Goal: Task Accomplishment & Management: Complete application form

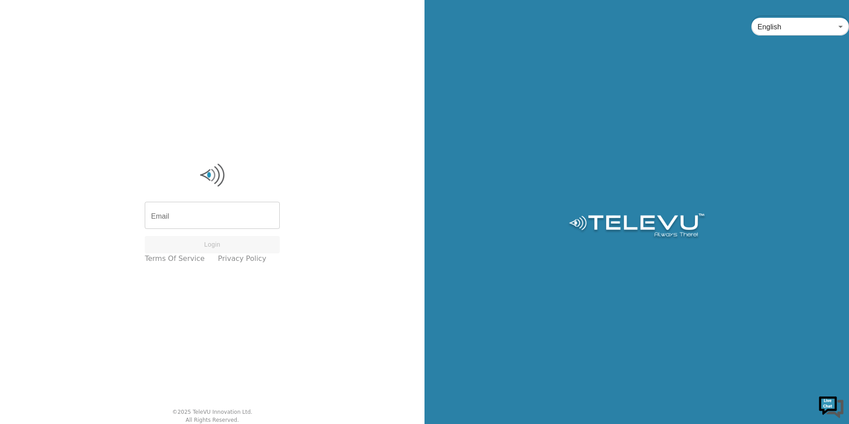
click at [186, 218] on input "Email" at bounding box center [212, 216] width 135 height 25
click at [193, 215] on input "Email" at bounding box center [212, 216] width 135 height 25
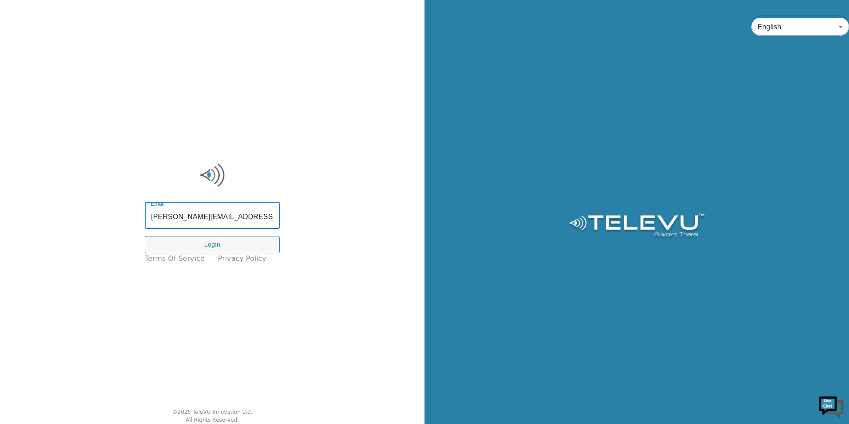
type input "raechel.alexander@tbh.net"
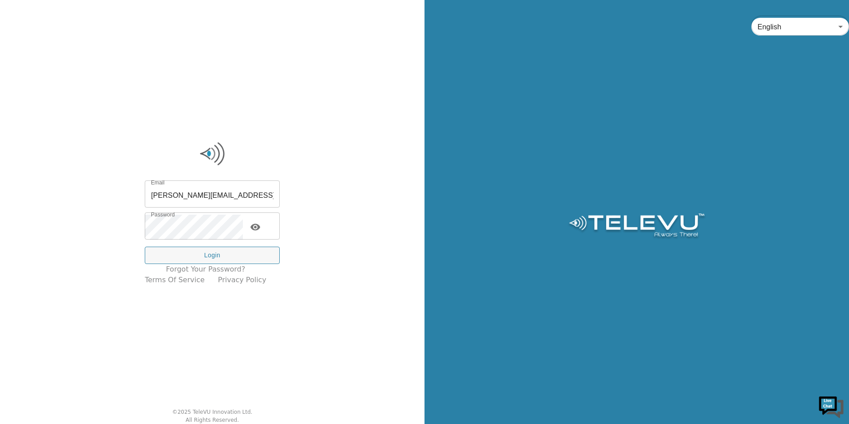
click at [260, 228] on icon "toggle password visibility" at bounding box center [256, 227] width 10 height 7
click at [239, 256] on button "Login" at bounding box center [212, 255] width 135 height 17
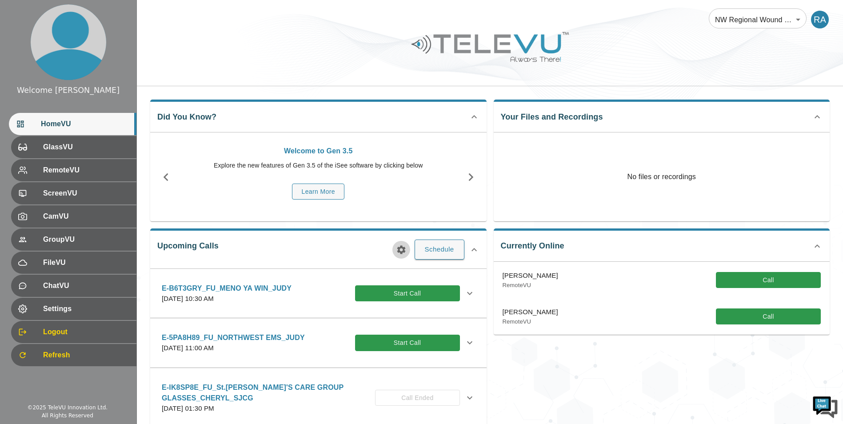
click at [401, 252] on icon "button" at bounding box center [401, 249] width 8 height 8
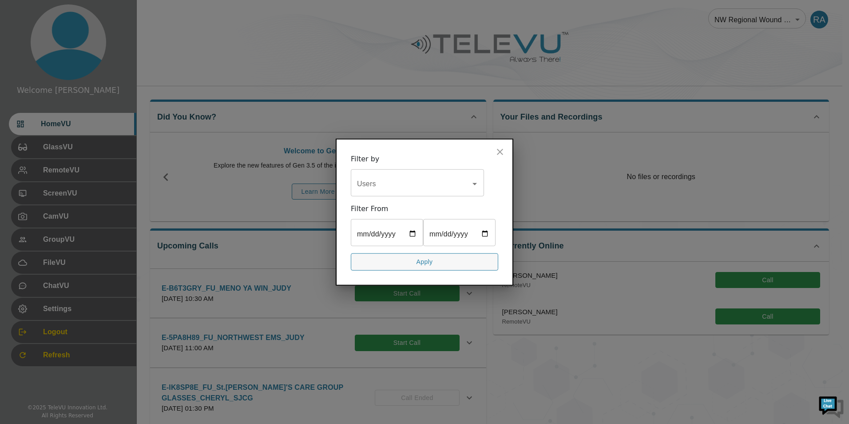
click at [501, 147] on icon "close" at bounding box center [500, 152] width 11 height 11
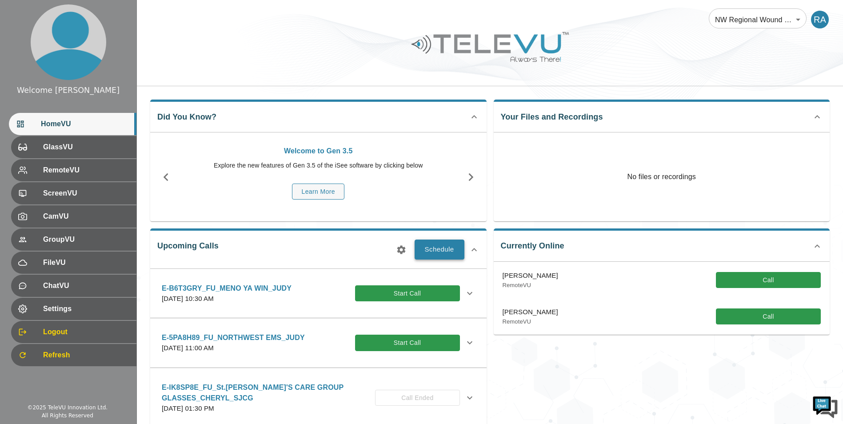
click at [439, 250] on button "Schedule" at bounding box center [440, 249] width 50 height 20
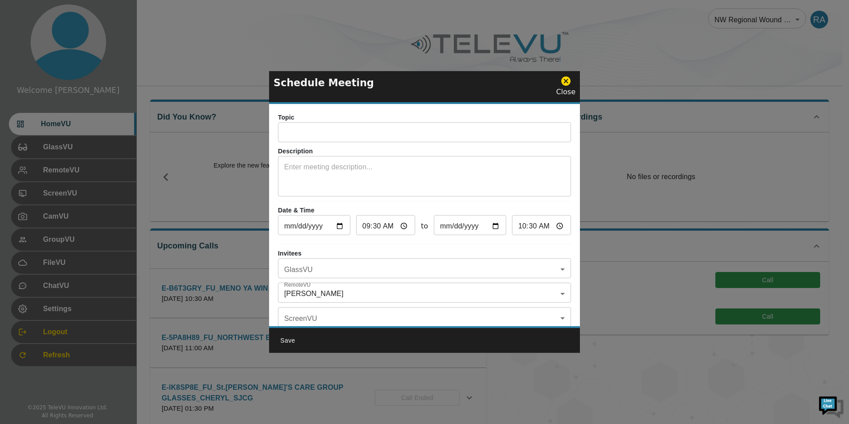
click at [303, 134] on input "text" at bounding box center [424, 133] width 293 height 18
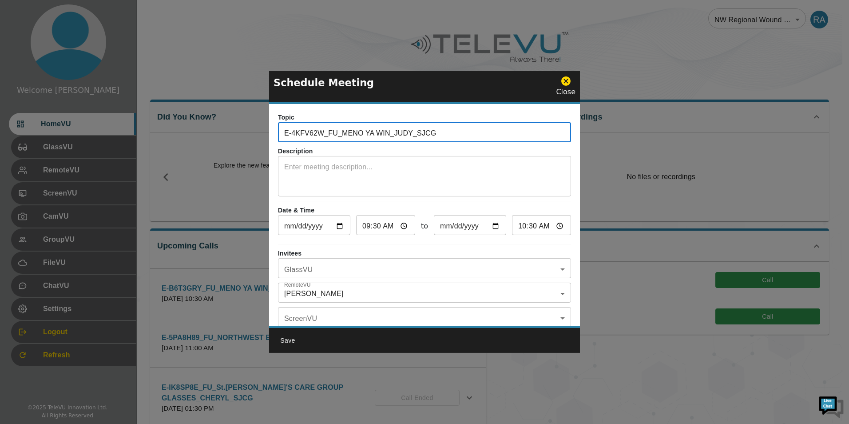
type input "E-4KFV62W_FU_MENO YA WIN_JUDY_SJCG"
click at [328, 170] on textarea at bounding box center [424, 177] width 281 height 31
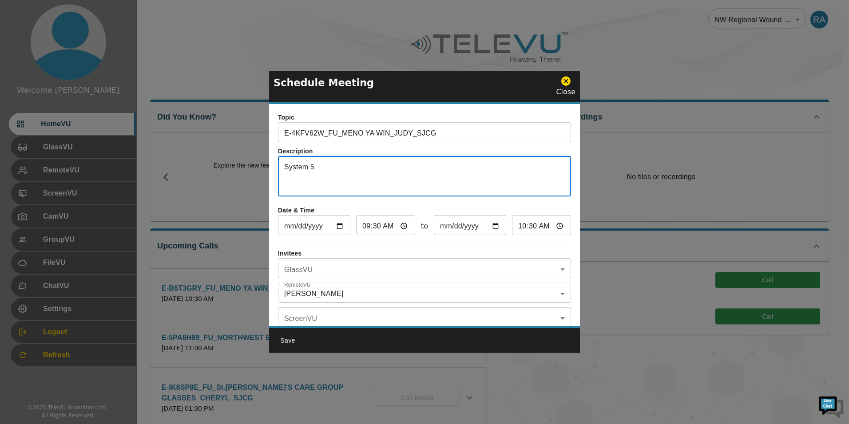
type textarea "System 5"
click at [342, 224] on input "[DATE]" at bounding box center [314, 226] width 72 height 18
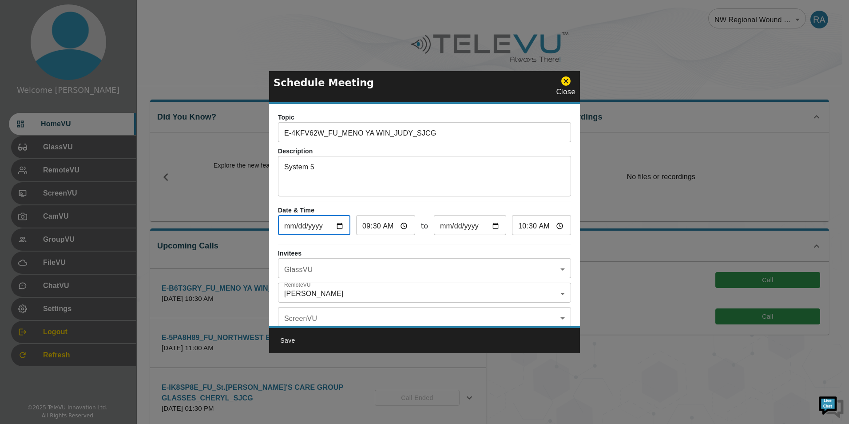
type input "2025-09-24"
click at [368, 225] on input "09:30" at bounding box center [385, 226] width 59 height 18
type input "01:30"
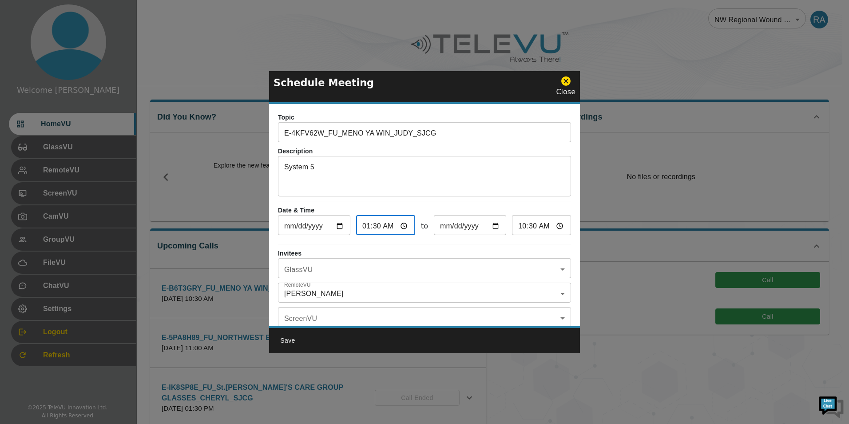
type input "02:30"
type input "15:30"
type input "16:30"
type input "15:00"
click at [518, 229] on input "16:00" at bounding box center [541, 226] width 59 height 18
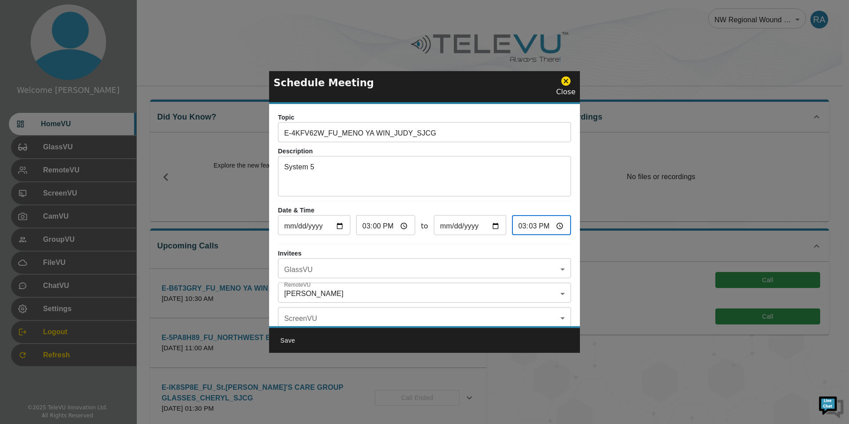
type input "15:30"
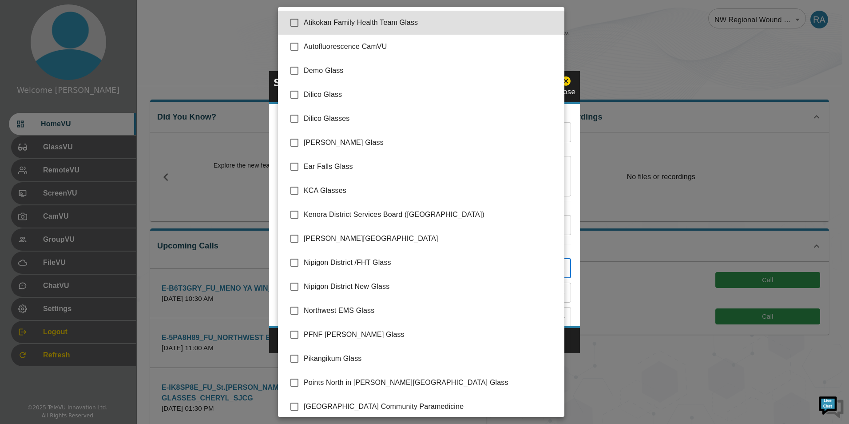
click at [441, 267] on body "Welcome Raechel HomeVU GlassVU RemoteVU ScreenVU CamVU GroupVU FileVU ChatVU Se…" at bounding box center [424, 288] width 849 height 577
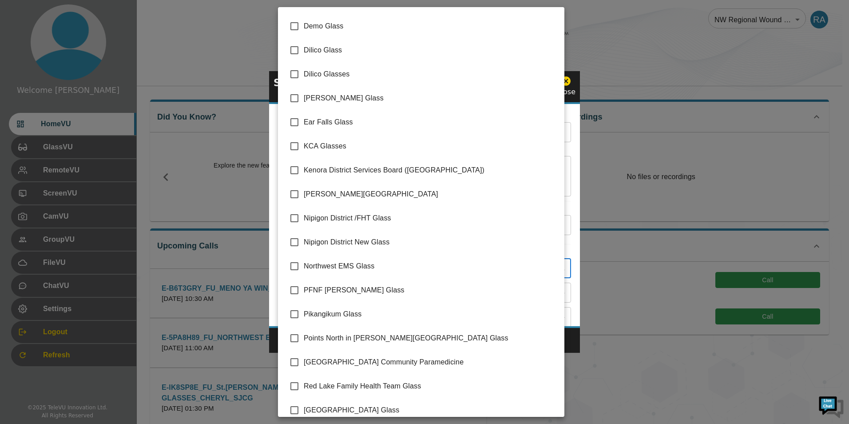
scroll to position [125, 0]
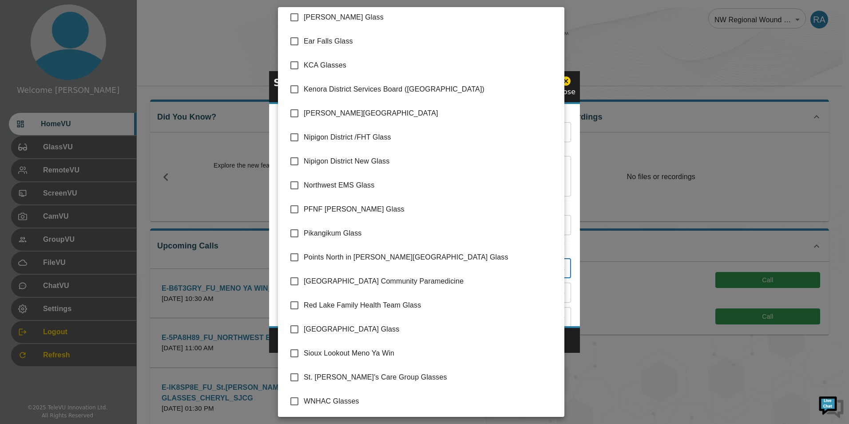
click at [298, 352] on input "checkbox" at bounding box center [294, 353] width 19 height 19
checkbox input "true"
type input "Sioux Lookout Meno Ya Win"
click at [576, 338] on div at bounding box center [424, 212] width 849 height 424
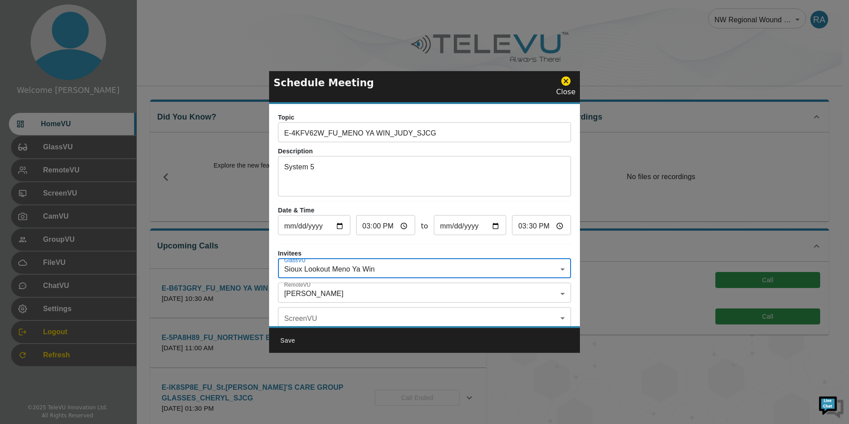
click at [317, 292] on body "Welcome Raechel HomeVU GlassVU RemoteVU ScreenVU CamVU GroupVU FileVU ChatVU Se…" at bounding box center [424, 288] width 849 height 577
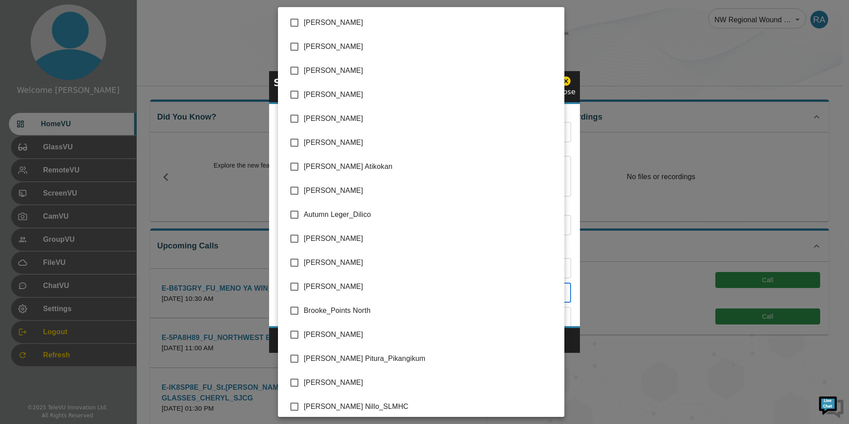
scroll to position [1778, 0]
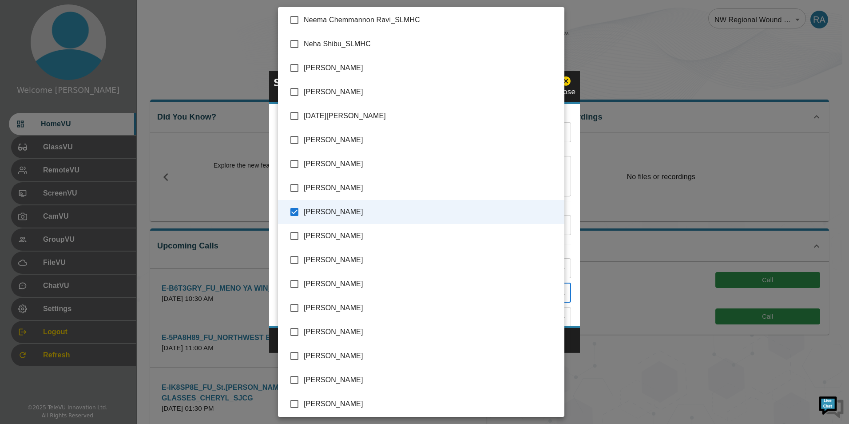
click at [297, 214] on input "checkbox" at bounding box center [294, 212] width 19 height 19
checkbox input "false"
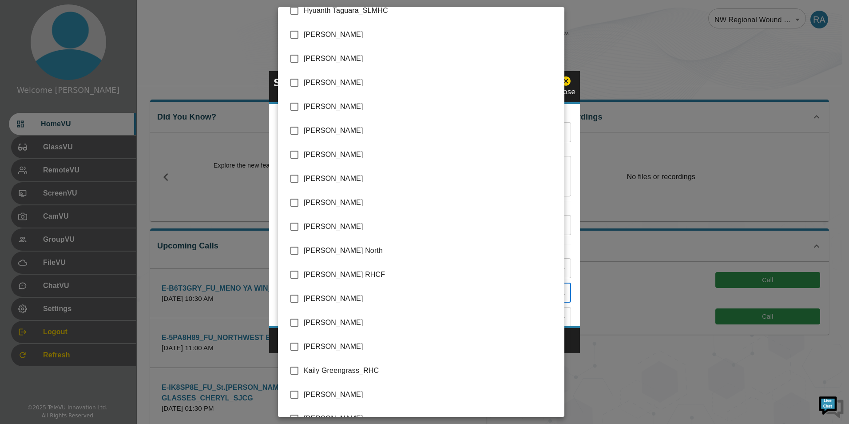
scroll to position [889, 0]
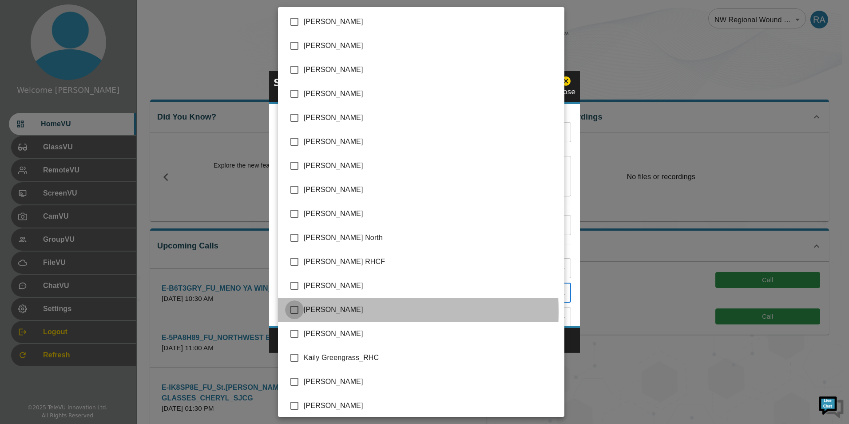
click at [295, 311] on input "checkbox" at bounding box center [294, 309] width 19 height 19
checkbox input "true"
type input "[PERSON_NAME]"
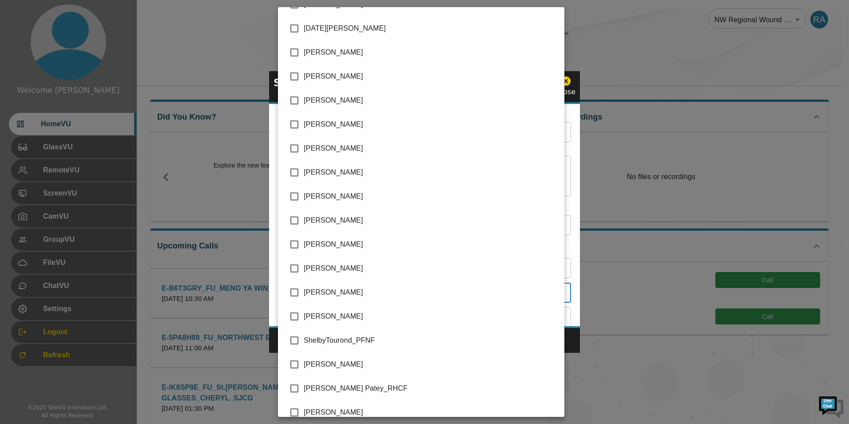
scroll to position [1866, 0]
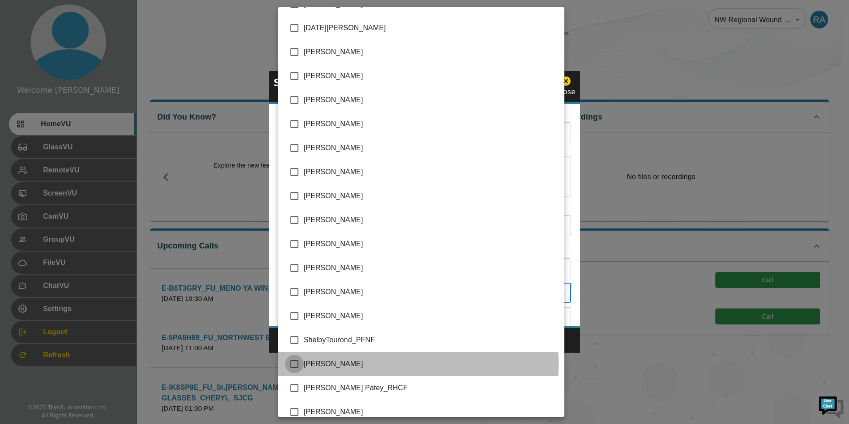
click at [297, 364] on input "checkbox" at bounding box center [294, 364] width 19 height 19
checkbox input "true"
type input "Judy Vondrasek_SJCG,Sherice Dyson_SJCG"
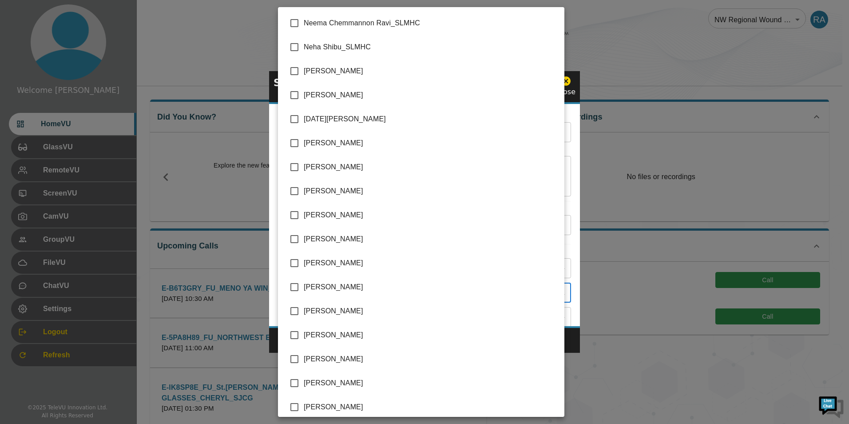
scroll to position [1672, 0]
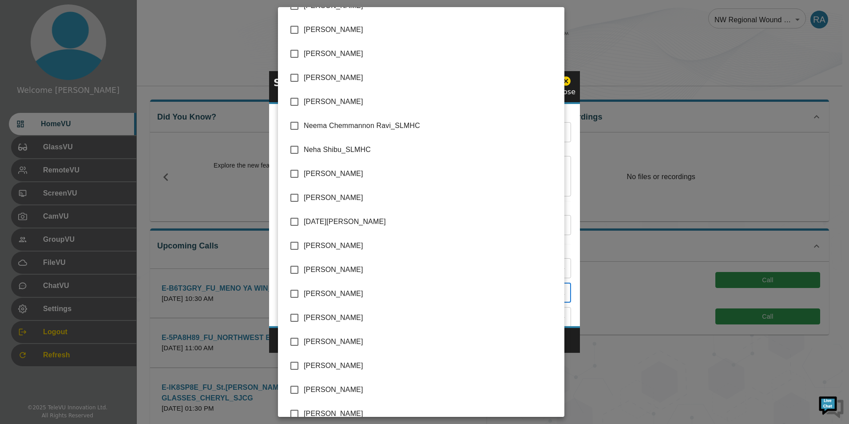
click at [294, 199] on input "checkbox" at bounding box center [294, 197] width 19 height 19
checkbox input "true"
type input "Judy Vondrasek_SJCG,Sherice Dyson_SJCG,Nissy Simon_SMHC"
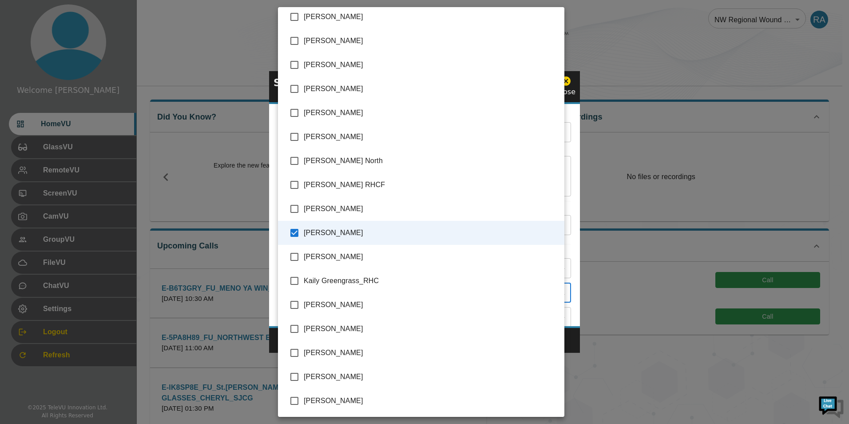
scroll to position [961, 0]
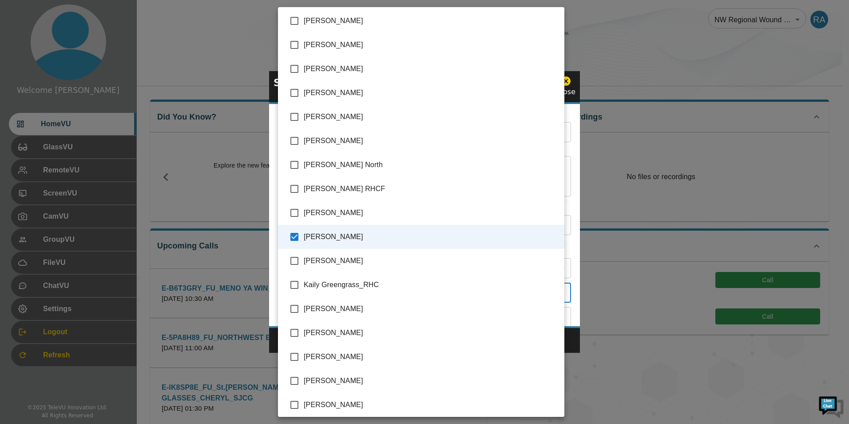
click at [296, 235] on input "checkbox" at bounding box center [294, 236] width 19 height 19
checkbox input "false"
type input "Sherice Dyson_SJCG,Nissy Simon_SMHC"
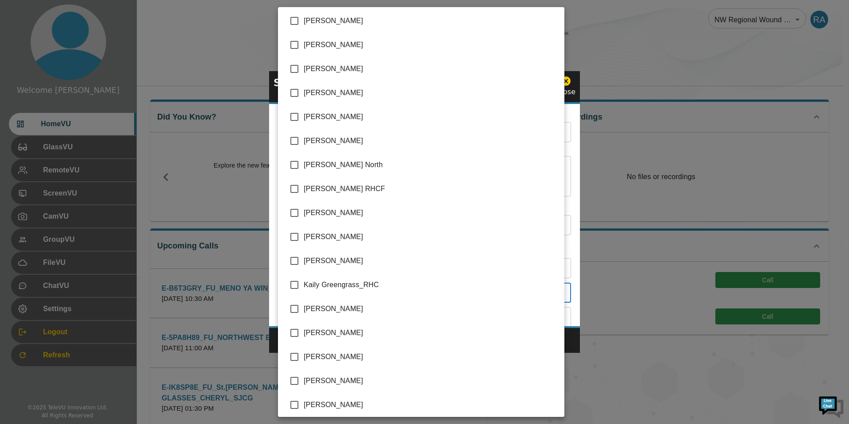
click at [571, 337] on div at bounding box center [424, 212] width 849 height 424
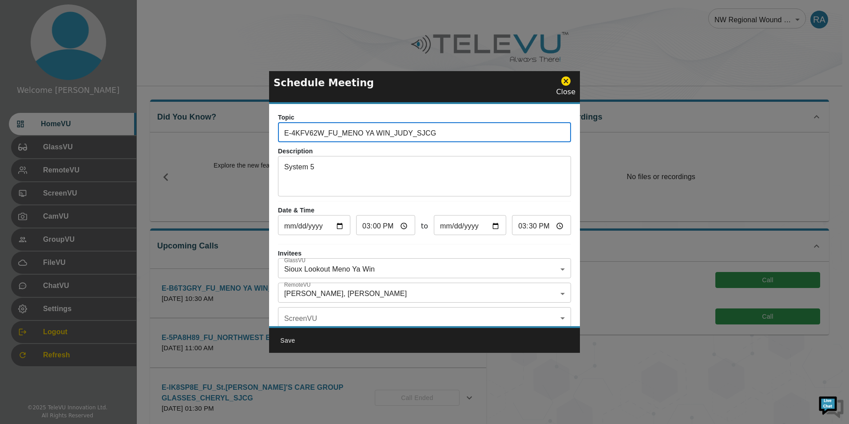
click at [403, 133] on input "E-4KFV62W_FU_MENO YA WIN_JUDY_SJCG" at bounding box center [424, 133] width 293 height 18
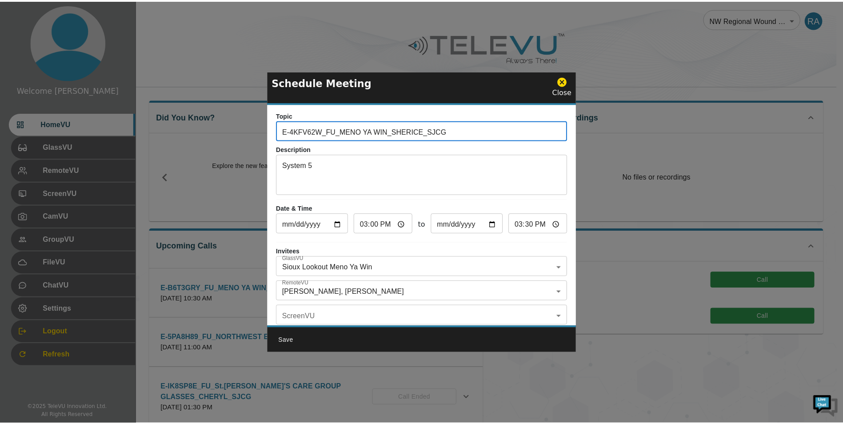
scroll to position [0, 0]
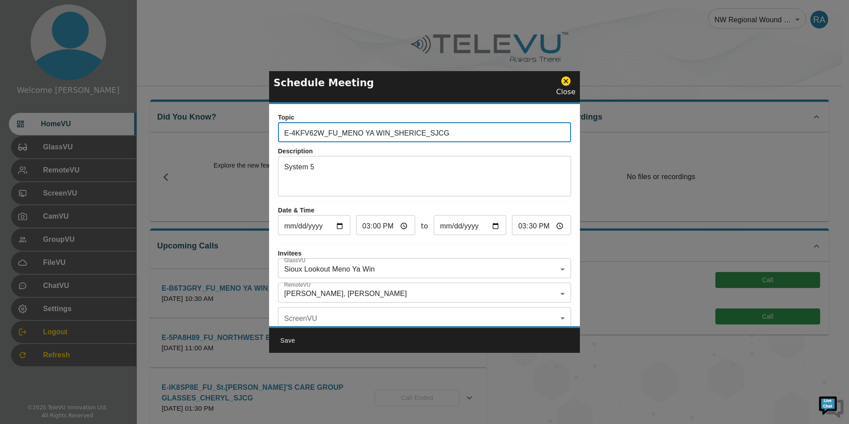
type input "E-4KFV62W_FU_MENO YA WIN_SHERICE_SJCG"
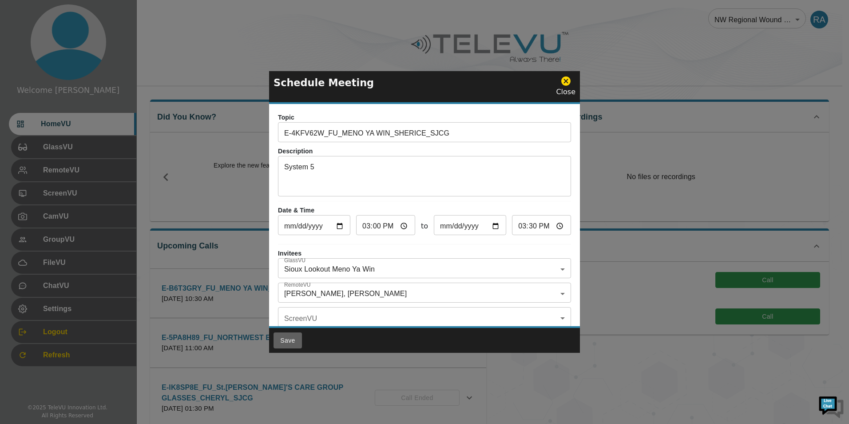
click at [291, 338] on button "Save" at bounding box center [288, 340] width 28 height 16
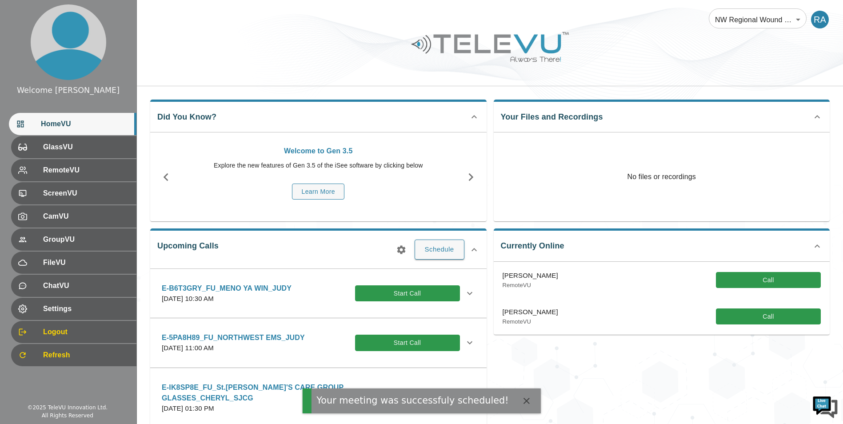
click at [406, 250] on icon "button" at bounding box center [401, 249] width 11 height 11
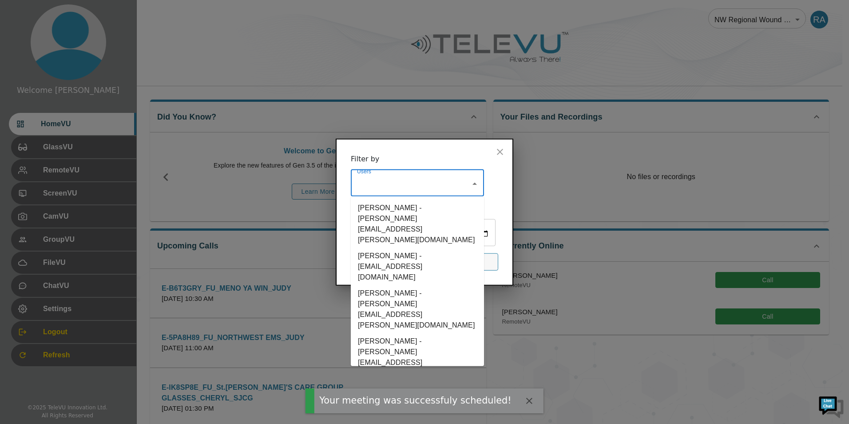
click at [376, 175] on input "Users" at bounding box center [411, 183] width 112 height 17
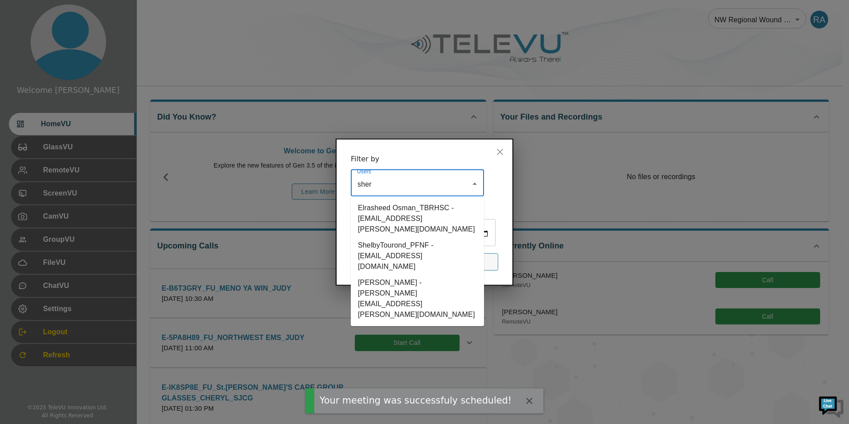
type input "sheri"
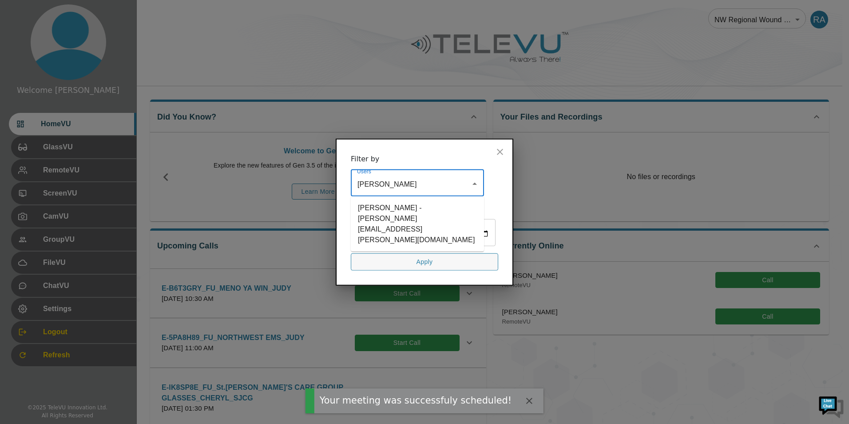
click at [403, 200] on li "[PERSON_NAME] - [PERSON_NAME][EMAIL_ADDRESS][PERSON_NAME][DOMAIN_NAME]" at bounding box center [417, 224] width 133 height 48
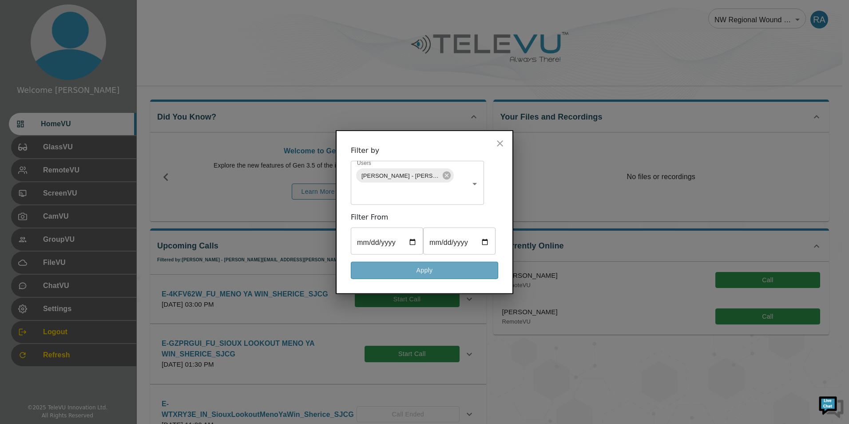
click at [425, 279] on button "Apply" at bounding box center [425, 270] width 148 height 17
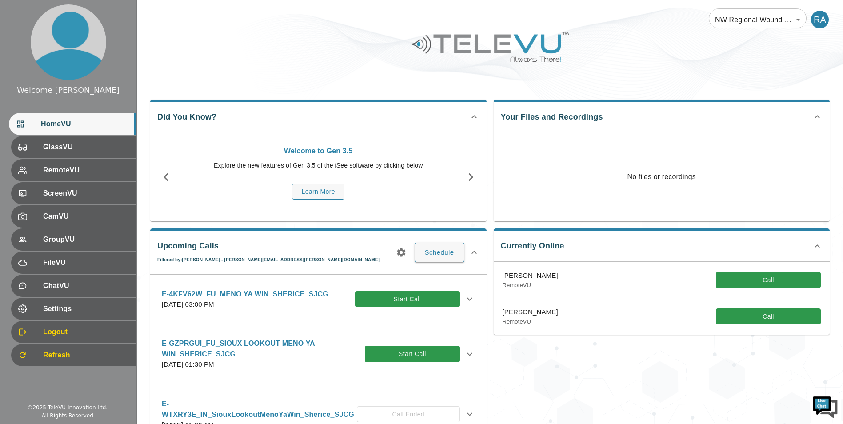
click at [467, 298] on icon at bounding box center [469, 299] width 11 height 11
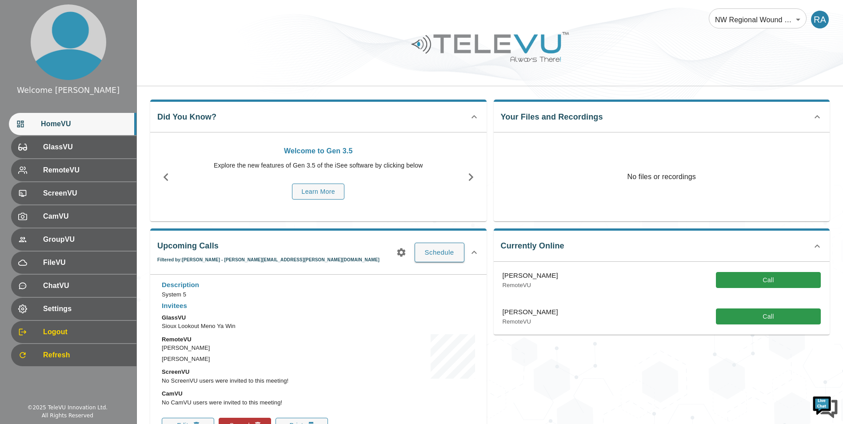
scroll to position [89, 0]
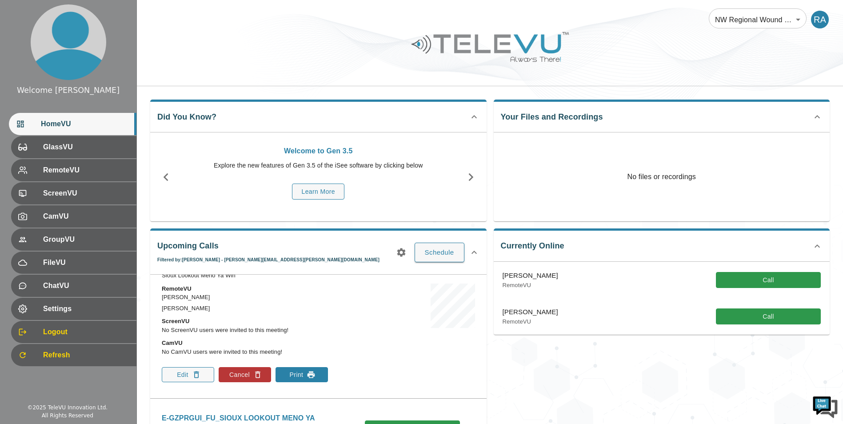
click at [320, 374] on button "Print" at bounding box center [301, 374] width 52 height 15
click at [206, 376] on button "Edit" at bounding box center [188, 374] width 52 height 15
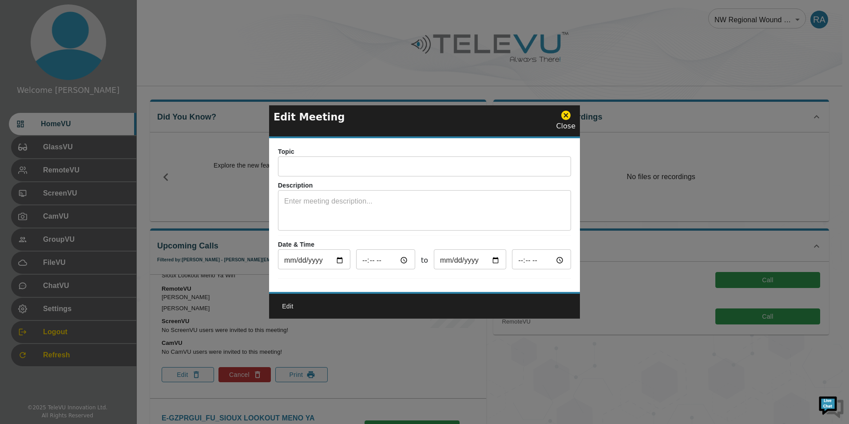
type input "E-4KFV62W_FU_MENO YA WIN_SHERICE_SJCG"
type textarea "System 5"
type input "2025-09-24"
type input "15:00"
type input "2025-09-24"
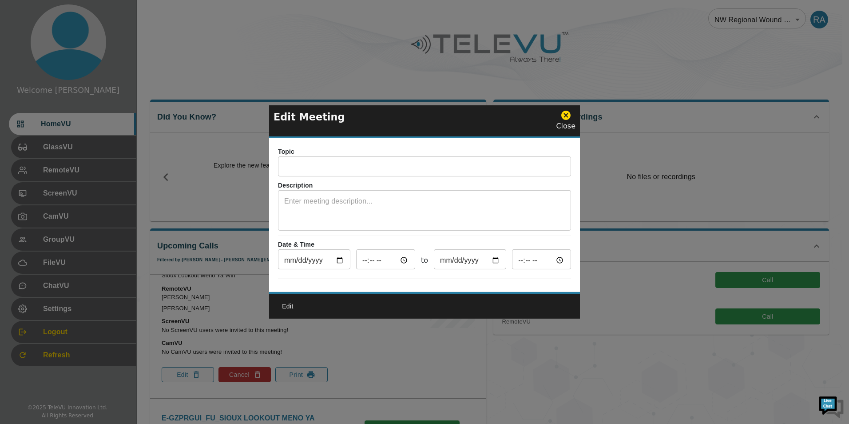
type input "16:00"
click at [416, 166] on input "E-4KFV62W_FU_MENO YA WIN_SHERICE_SJCG" at bounding box center [424, 168] width 293 height 18
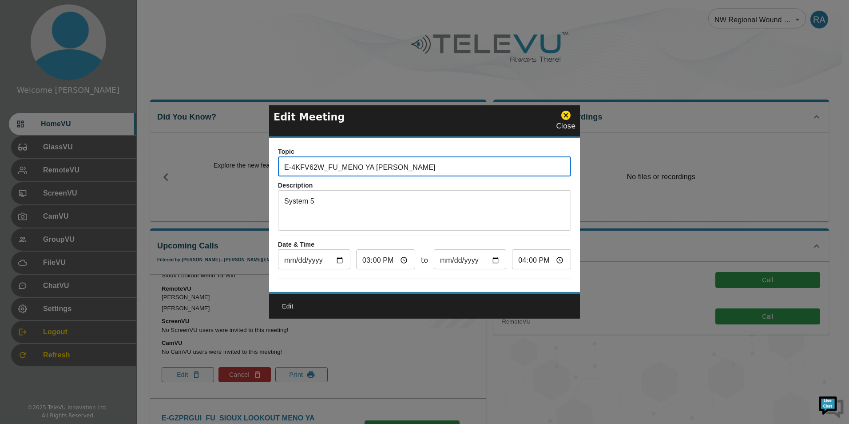
type input "E-4KFV62W_FU_MENO YA WIN_SHERICE_ANN-MARIE_SJCG"
click at [333, 196] on textarea "System 5" at bounding box center [424, 211] width 281 height 31
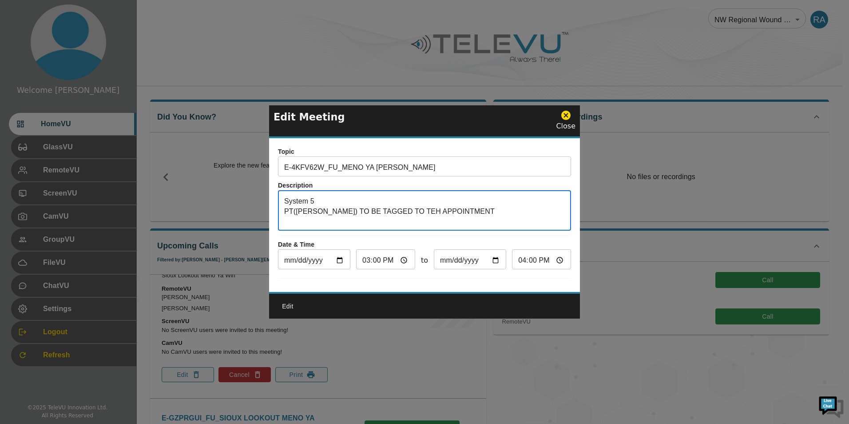
click at [404, 207] on textarea "System 5 PT(ANN-MARIE) TO BE TAGGED TO TEH APPOINTMENT" at bounding box center [424, 211] width 281 height 31
click at [405, 208] on textarea "System 5 PT(ANN-MARIE) TO BE TAGGED TO TEH APPOINTMENT" at bounding box center [424, 211] width 281 height 31
click at [478, 208] on textarea "System 5 PT(ANN-MARIE) TO BE TAGGED TO THE APPOINTMENT" at bounding box center [424, 211] width 281 height 31
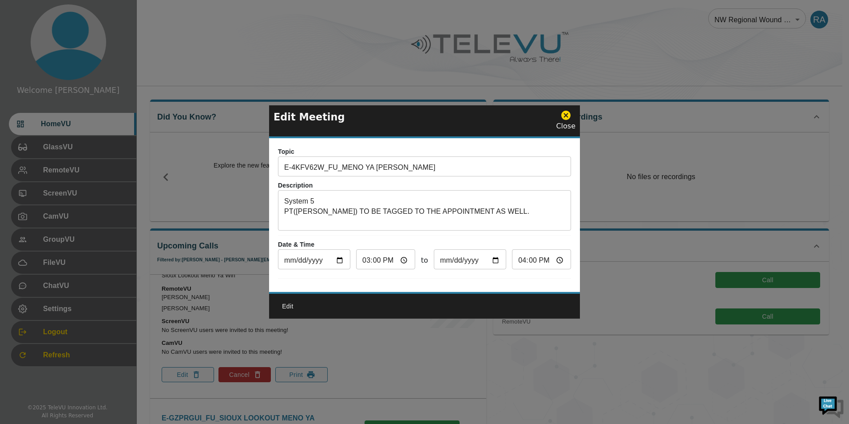
click at [311, 210] on textarea "System 5 PT(ANN-MARIE) TO BE TAGGED TO THE APPOINTMENT AS WELL." at bounding box center [424, 211] width 281 height 31
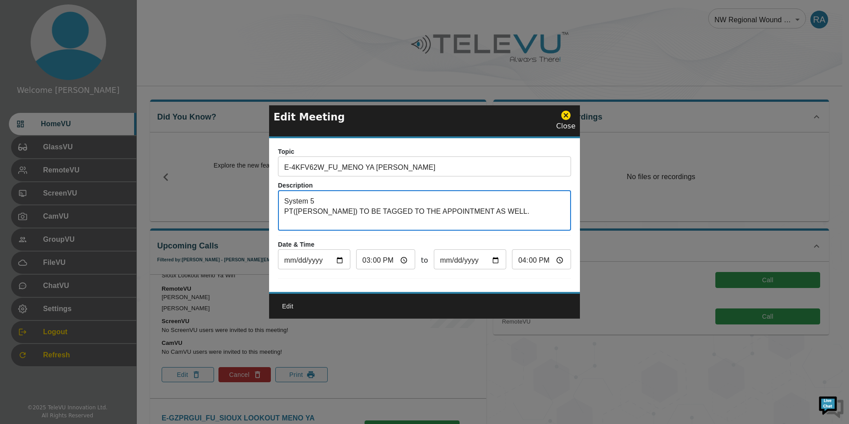
type textarea "System 5 PT(ANNE-MARIE) TO BE TAGGED TO THE APPOINTMENT AS WELL."
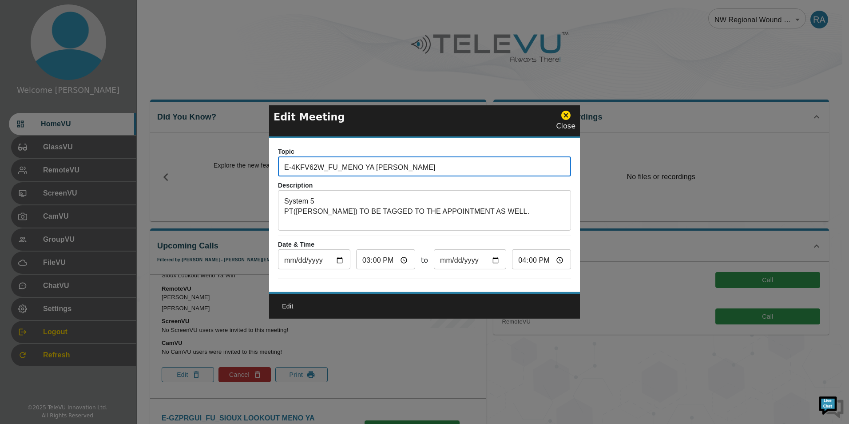
click at [434, 163] on input "E-4KFV62W_FU_MENO YA WIN_SHERICE_ANN-MARIE_SJCG" at bounding box center [424, 168] width 293 height 18
type input "E-4KFV62W_FU_MENO YA WIN_SHERICE_ANNE-MARIE_SJCG"
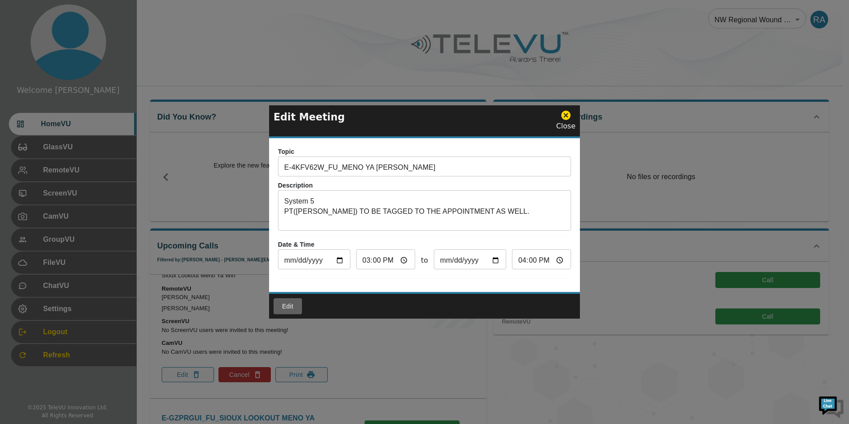
click at [293, 310] on button "Edit" at bounding box center [288, 306] width 28 height 16
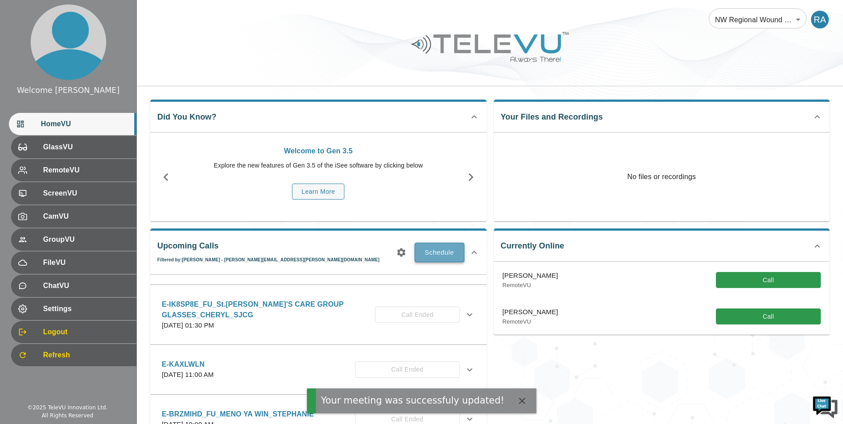
click at [426, 257] on button "Schedule" at bounding box center [440, 253] width 50 height 20
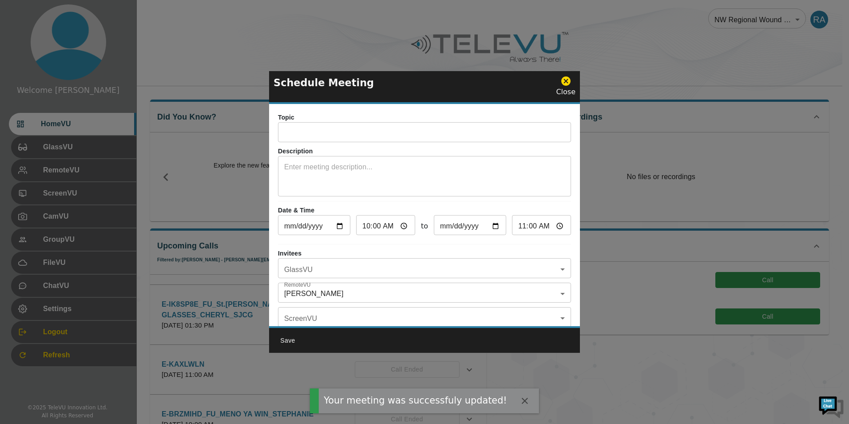
click at [345, 128] on input "text" at bounding box center [424, 133] width 293 height 18
click at [562, 81] on icon at bounding box center [566, 81] width 11 height 11
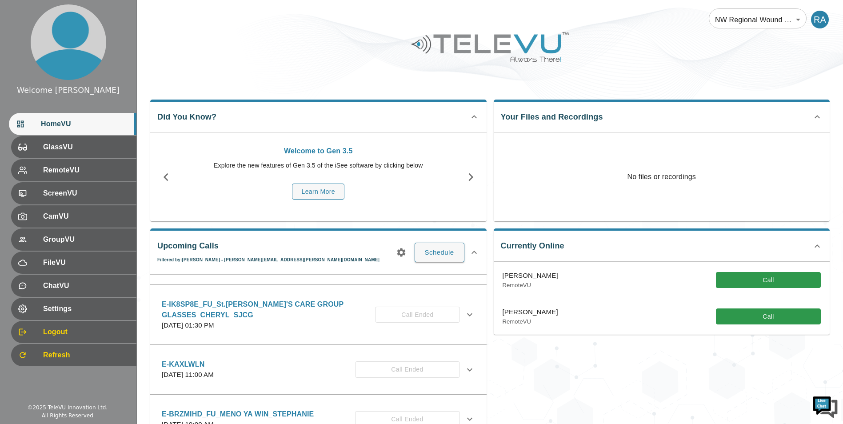
click at [402, 255] on icon "button" at bounding box center [401, 252] width 8 height 8
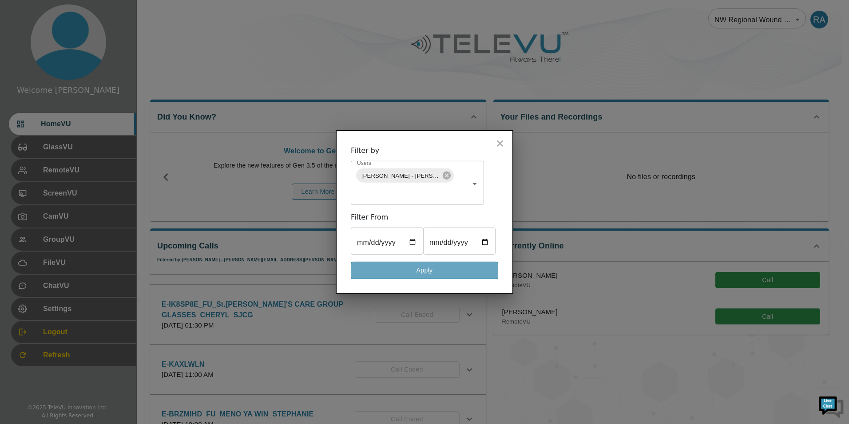
click at [436, 279] on button "Apply" at bounding box center [425, 270] width 148 height 17
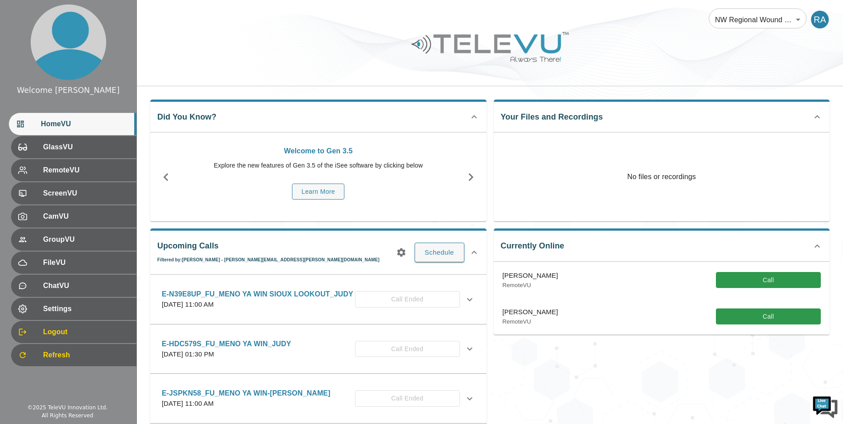
scroll to position [267, 0]
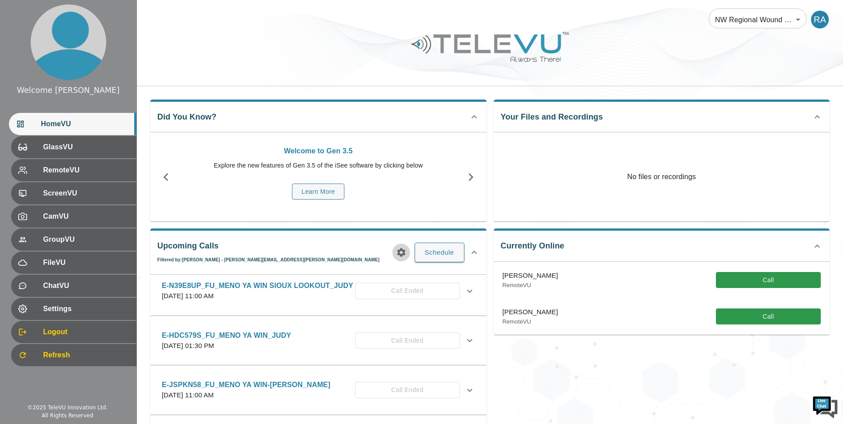
click at [405, 251] on icon "button" at bounding box center [401, 252] width 8 height 8
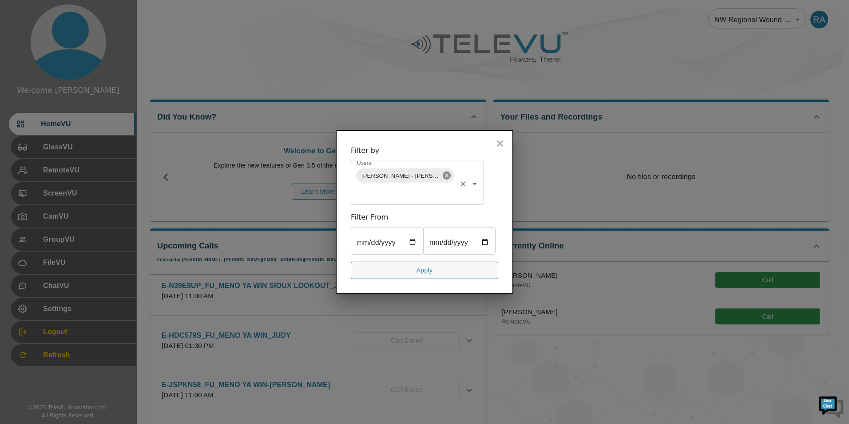
click at [448, 171] on icon at bounding box center [447, 176] width 10 height 10
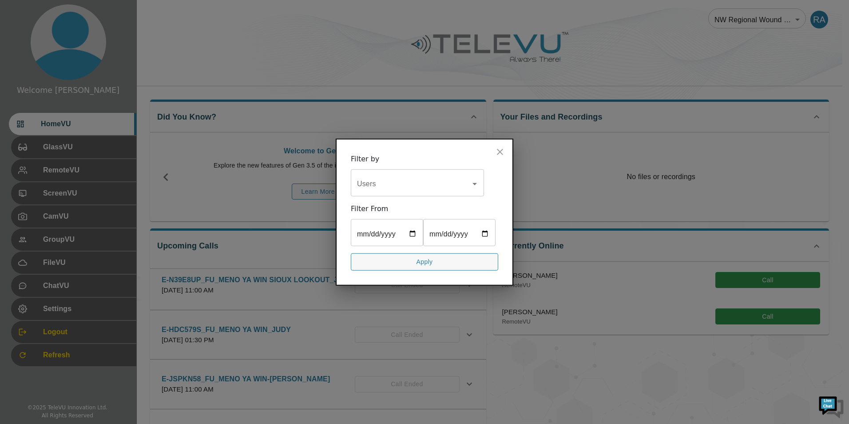
click at [415, 175] on input "Users" at bounding box center [411, 183] width 112 height 17
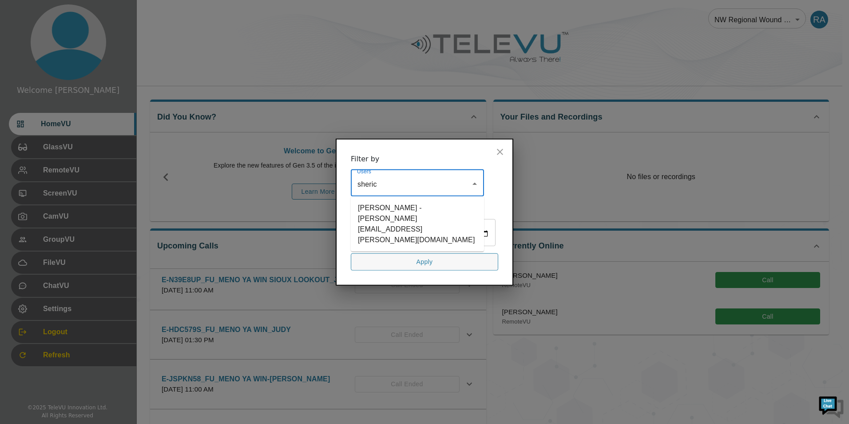
type input "sherice"
click at [376, 200] on li "[PERSON_NAME] - [PERSON_NAME][EMAIL_ADDRESS][PERSON_NAME][DOMAIN_NAME]" at bounding box center [417, 224] width 133 height 48
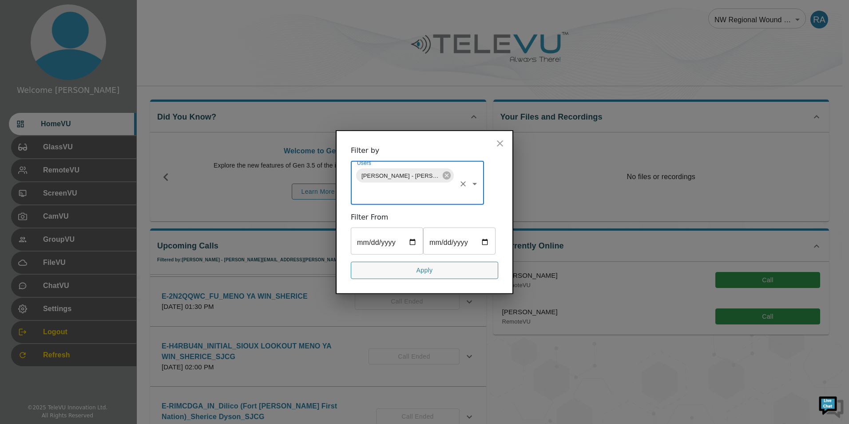
click at [427, 279] on button "Apply" at bounding box center [425, 270] width 148 height 17
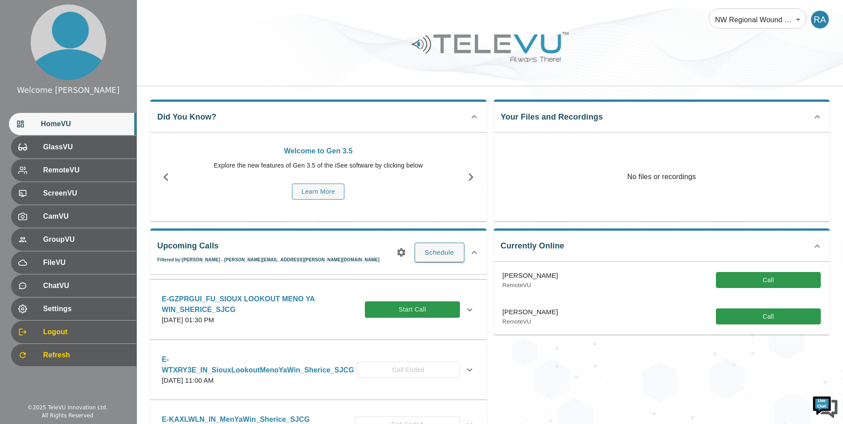
scroll to position [0, 0]
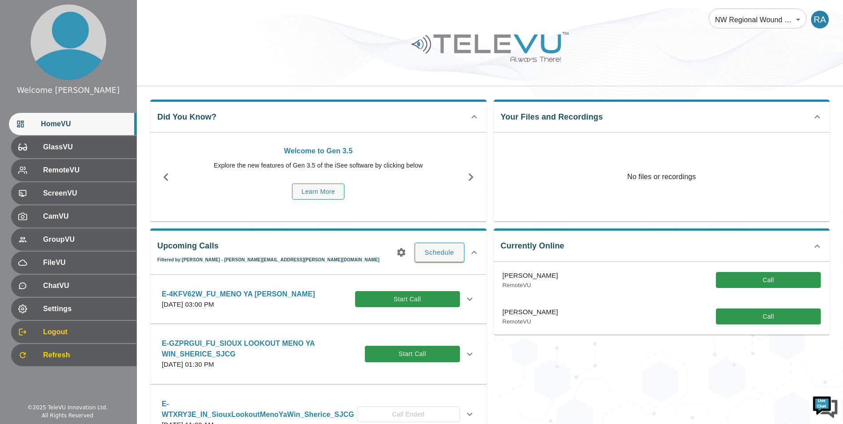
click at [464, 304] on icon at bounding box center [469, 299] width 11 height 11
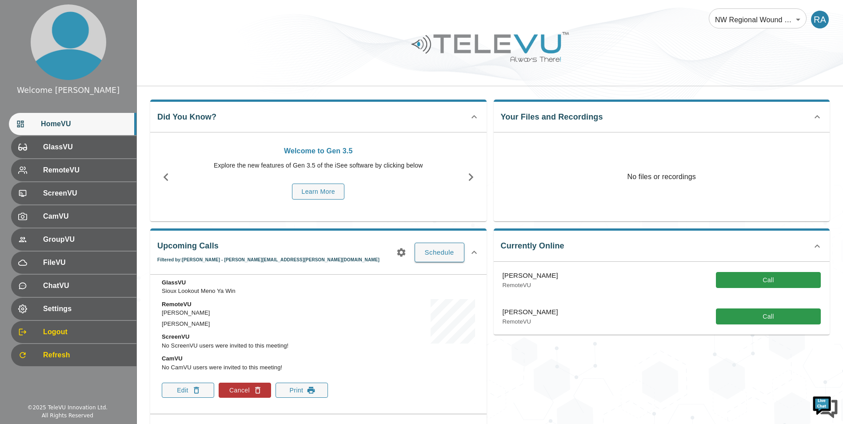
scroll to position [89, 0]
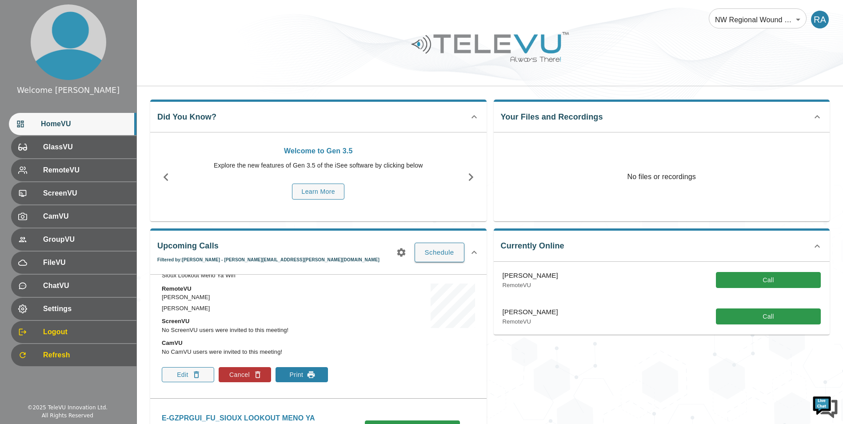
click at [321, 382] on button "Print" at bounding box center [301, 374] width 52 height 15
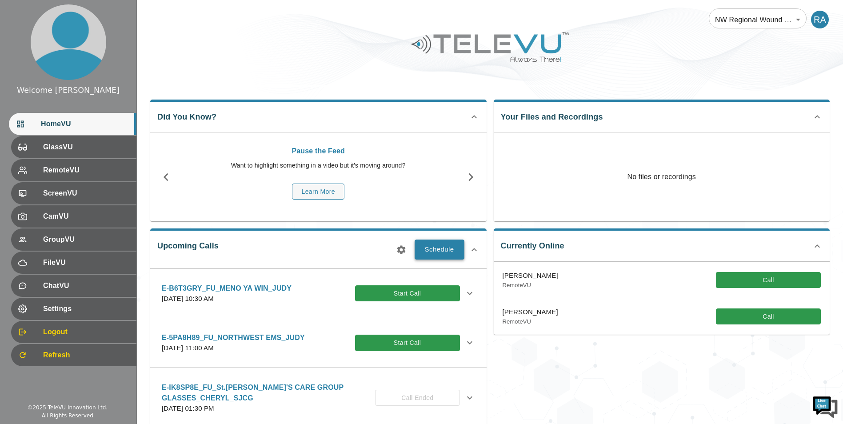
click at [423, 251] on button "Schedule" at bounding box center [440, 249] width 50 height 20
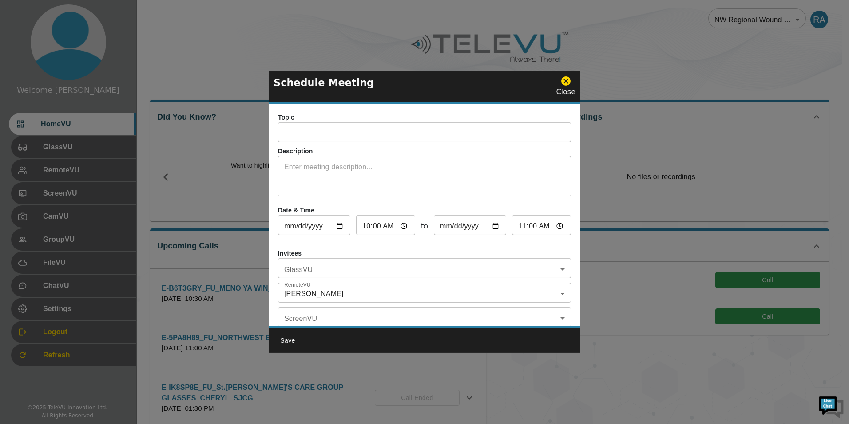
click at [317, 135] on input "text" at bounding box center [424, 133] width 293 height 18
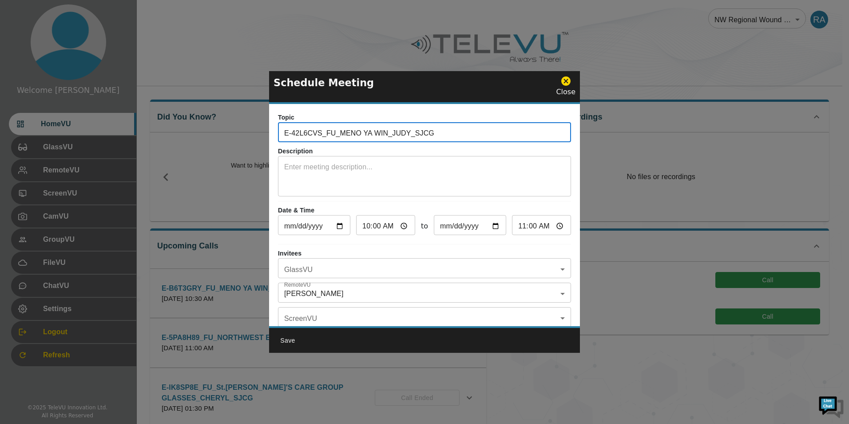
type input "E-42L6CVS_FU_MENO YA WIN_JUDY_SJCG"
click at [340, 175] on textarea at bounding box center [424, 177] width 281 height 31
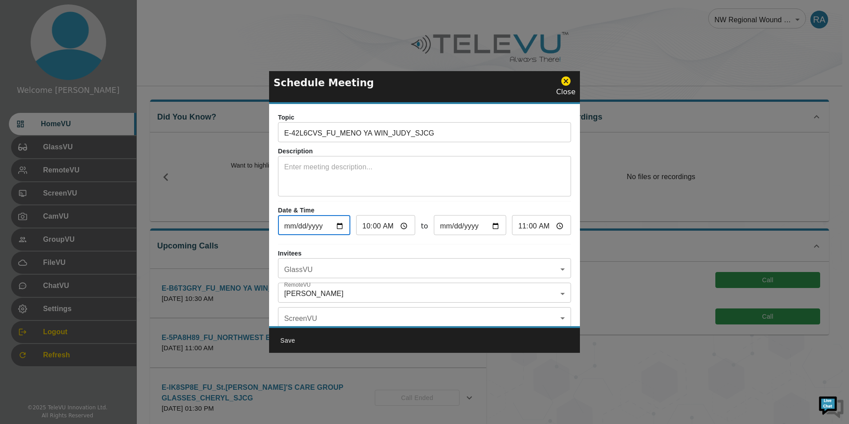
click at [339, 227] on input "[DATE]" at bounding box center [314, 226] width 72 height 18
type input "[DATE]"
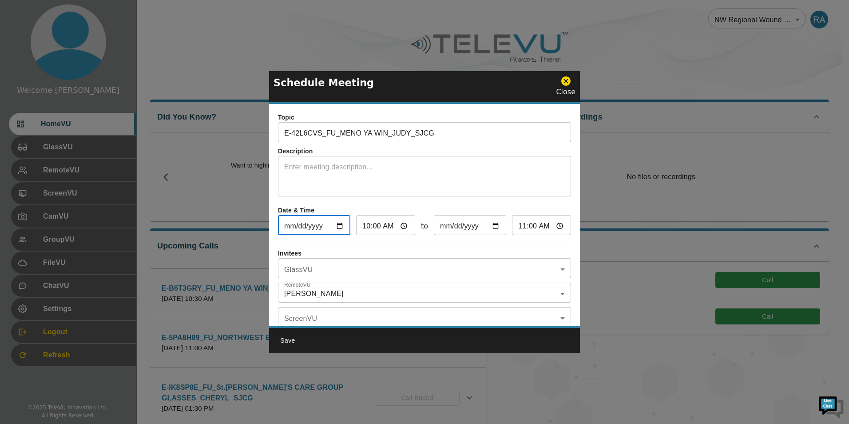
type input "[DATE]"
click at [365, 227] on input "10:00" at bounding box center [385, 226] width 59 height 18
type input "01:00"
type input "02:00"
type input "13:00"
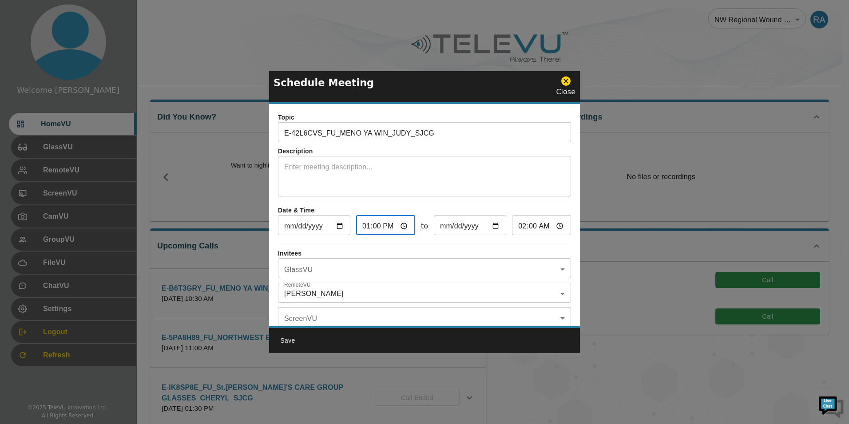
type input "14:00"
type input "13:03"
type input "14:03"
type input "13:30"
type input "14:30"
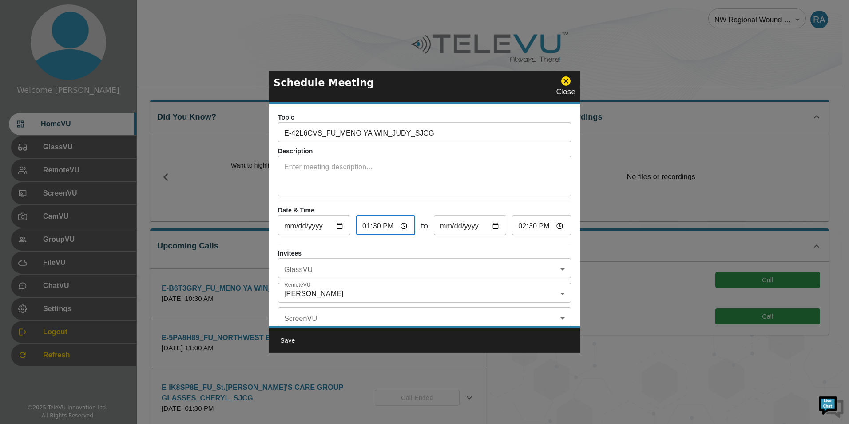
click at [358, 274] on body "Welcome [PERSON_NAME] HomeVU GlassVU RemoteVU ScreenVU CamVU GroupVU FileVU Cha…" at bounding box center [424, 288] width 849 height 577
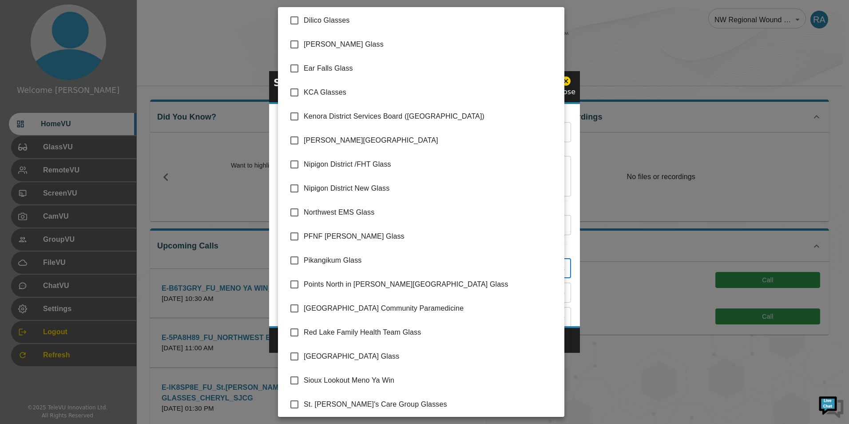
scroll to position [125, 0]
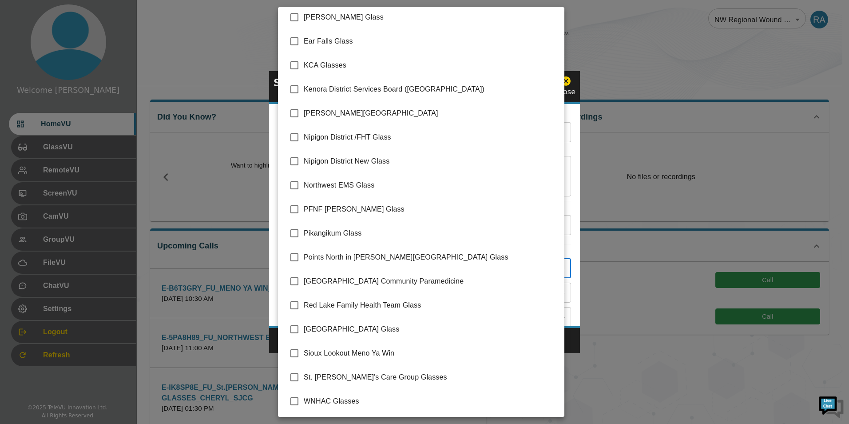
click at [299, 354] on input "checkbox" at bounding box center [294, 353] width 19 height 19
checkbox input "true"
type input "Sioux Lookout Meno Ya Win"
click at [577, 339] on div at bounding box center [424, 212] width 849 height 424
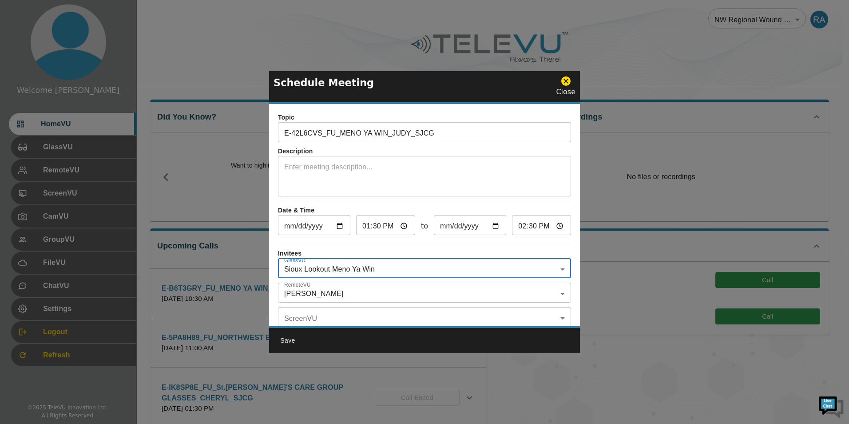
click at [330, 292] on body "Welcome [PERSON_NAME] HomeVU GlassVU RemoteVU ScreenVU CamVU GroupVU FileVU Cha…" at bounding box center [424, 288] width 849 height 577
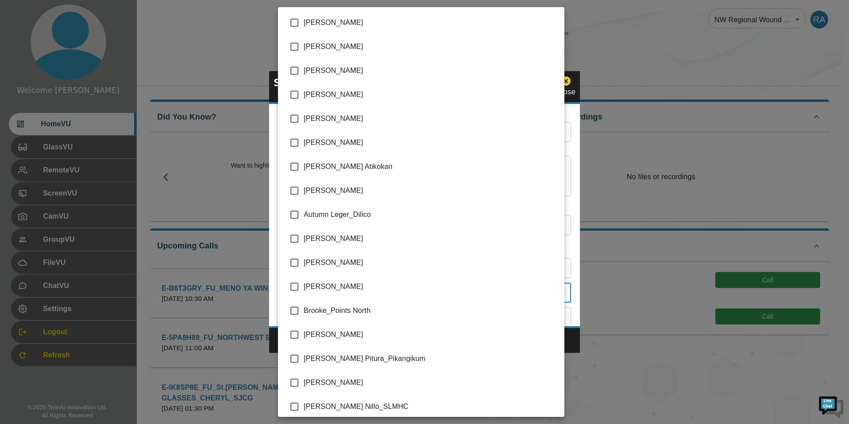
scroll to position [1778, 0]
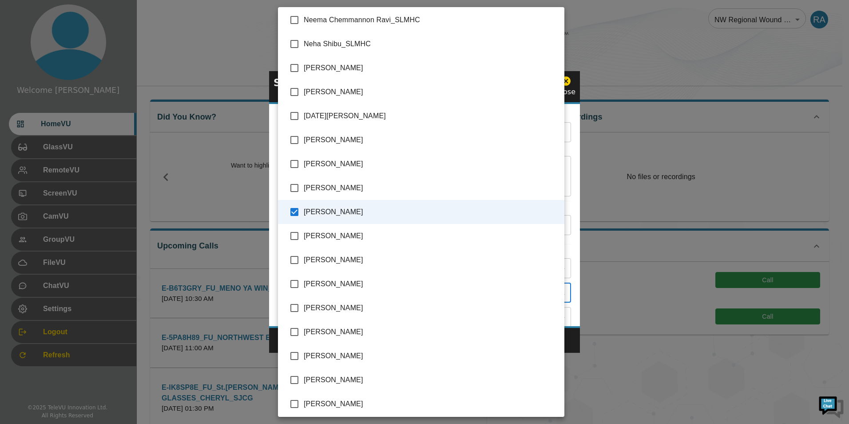
click at [294, 212] on input "checkbox" at bounding box center [294, 212] width 19 height 19
checkbox input "false"
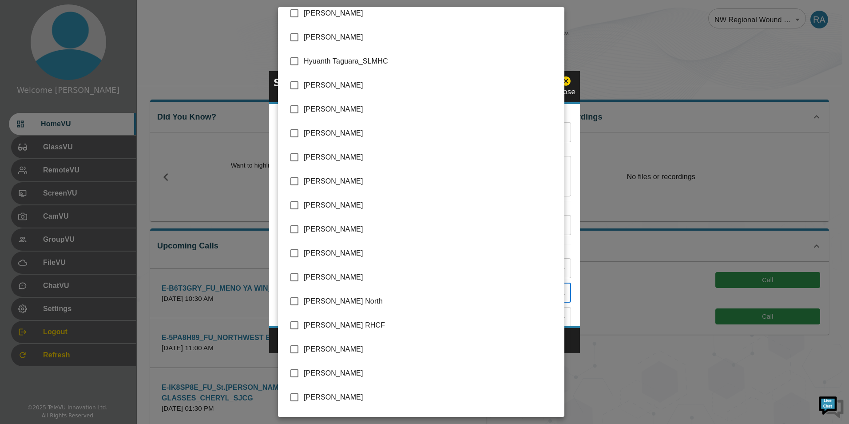
scroll to position [889, 0]
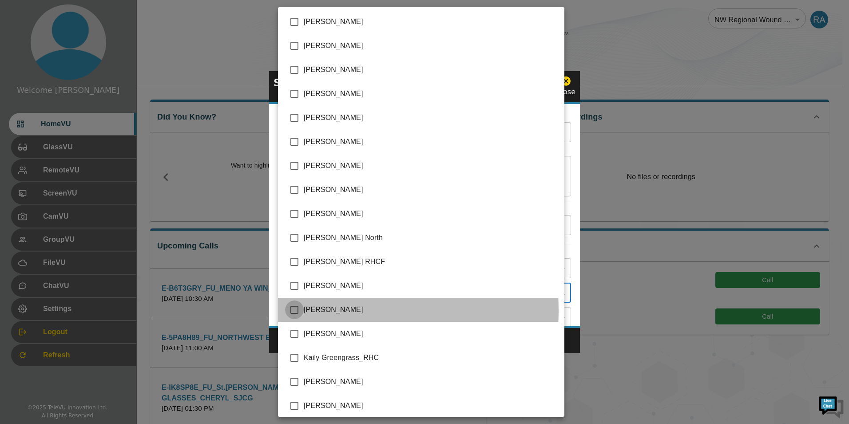
click at [291, 311] on input "checkbox" at bounding box center [294, 309] width 19 height 19
checkbox input "true"
type input "[PERSON_NAME]"
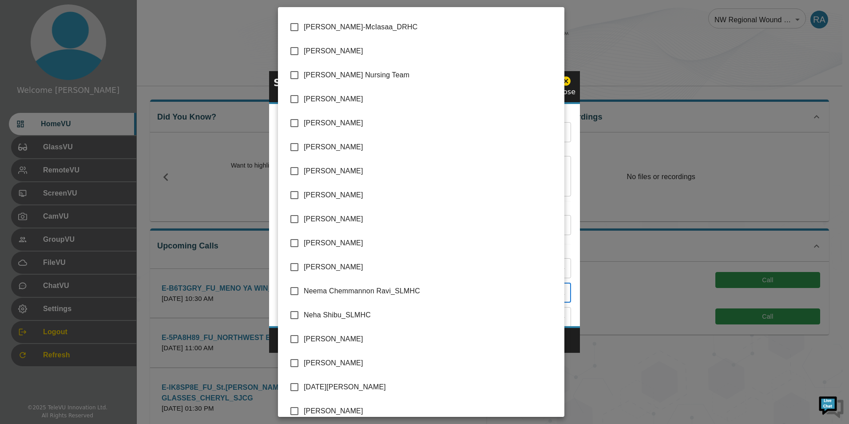
scroll to position [1511, 0]
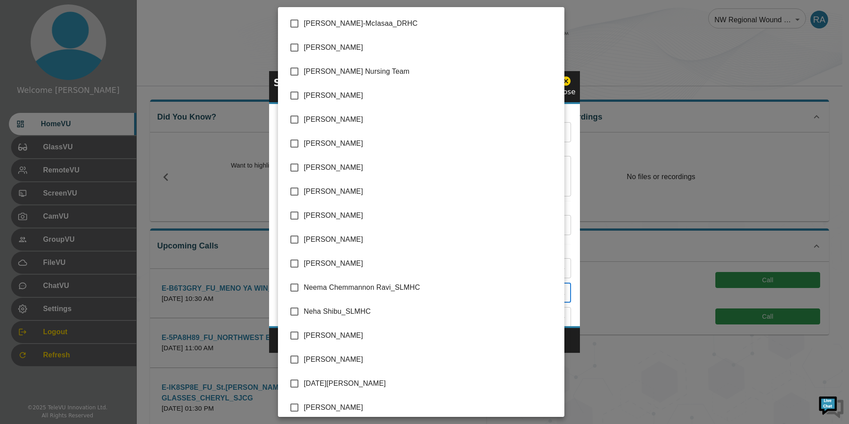
click at [297, 358] on input "checkbox" at bounding box center [294, 359] width 19 height 19
checkbox input "true"
type input "[PERSON_NAME],[PERSON_NAME]"
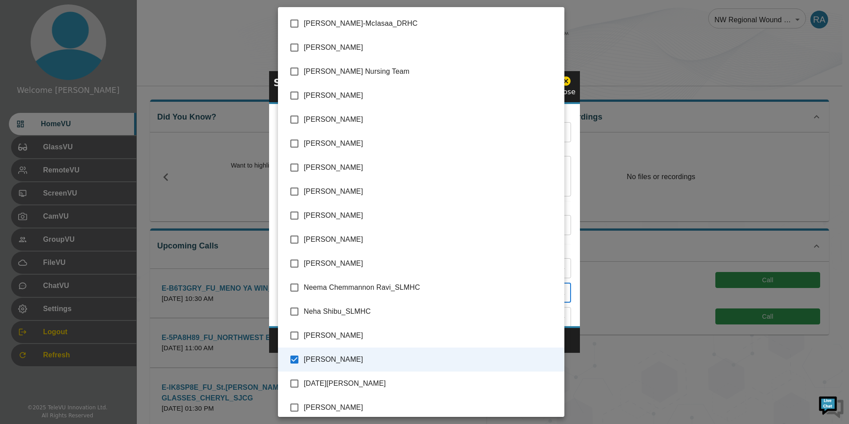
click at [570, 345] on div at bounding box center [424, 212] width 849 height 424
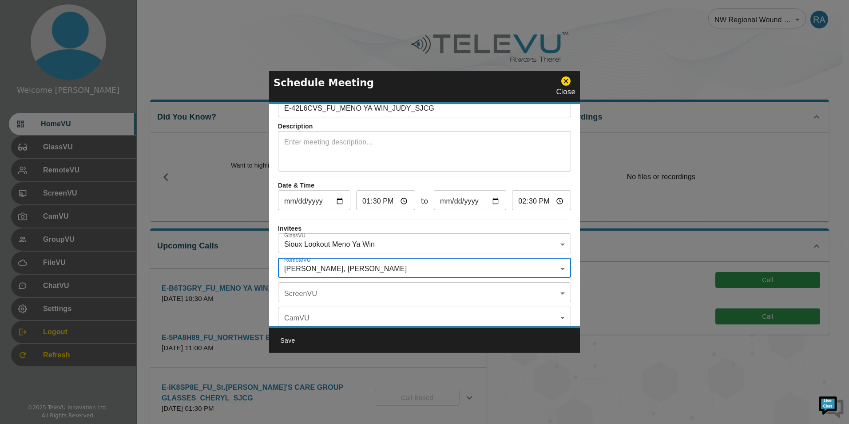
scroll to position [0, 0]
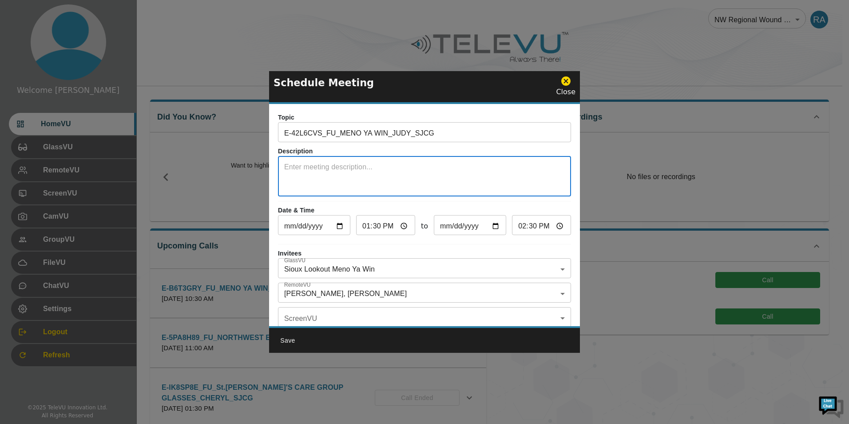
click at [309, 182] on textarea at bounding box center [424, 177] width 281 height 31
click at [336, 167] on textarea at bounding box center [424, 177] width 281 height 31
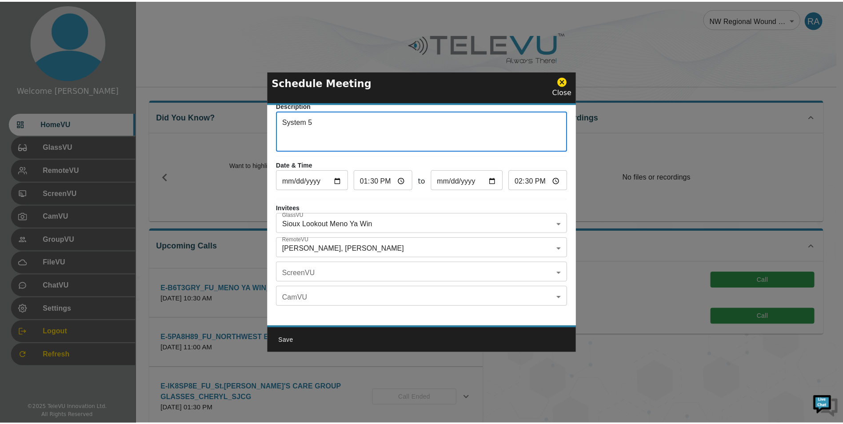
scroll to position [52, 0]
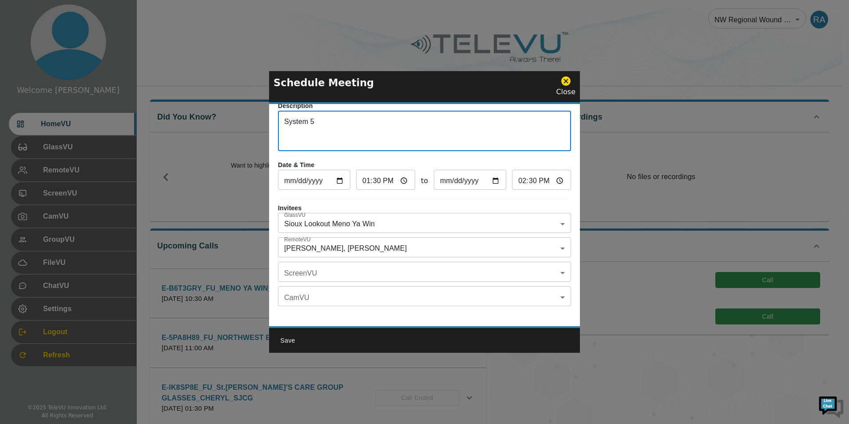
type textarea "System 5"
click at [283, 339] on button "Save" at bounding box center [288, 340] width 28 height 16
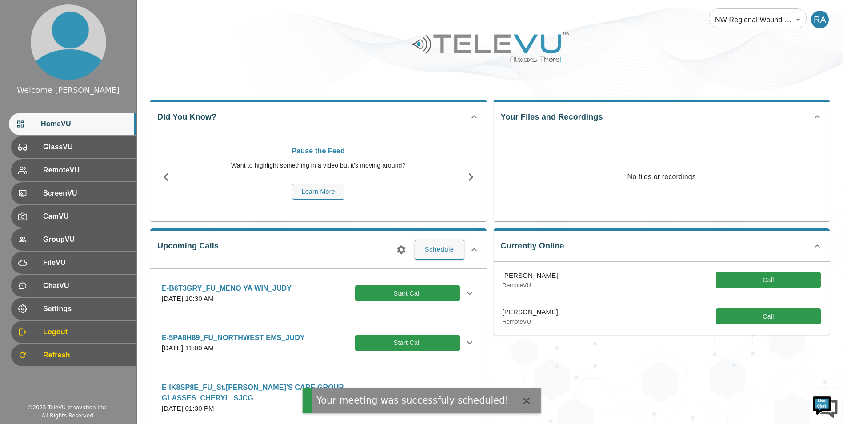
click at [407, 249] on icon "button" at bounding box center [401, 249] width 11 height 11
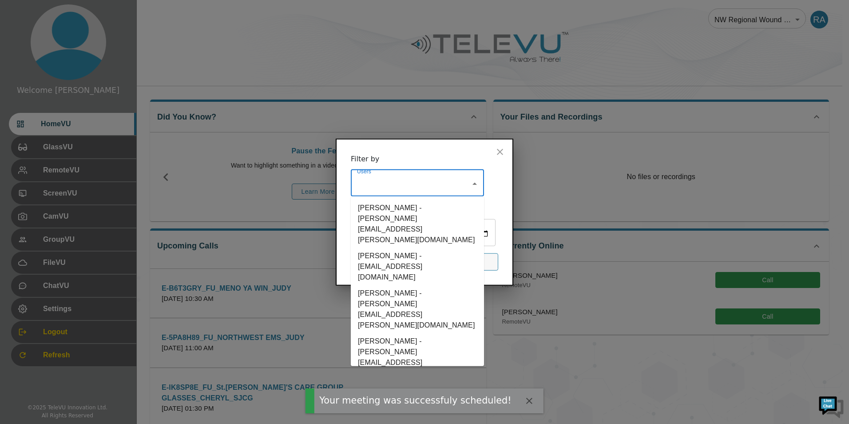
click at [373, 175] on input "Users" at bounding box center [411, 183] width 112 height 17
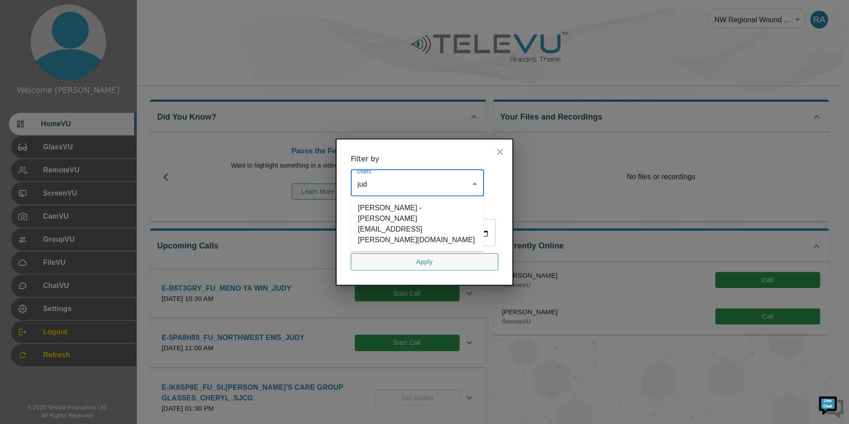
type input "[PERSON_NAME]"
click at [397, 200] on li "[PERSON_NAME] - [PERSON_NAME][EMAIL_ADDRESS][PERSON_NAME][DOMAIN_NAME]" at bounding box center [417, 224] width 133 height 48
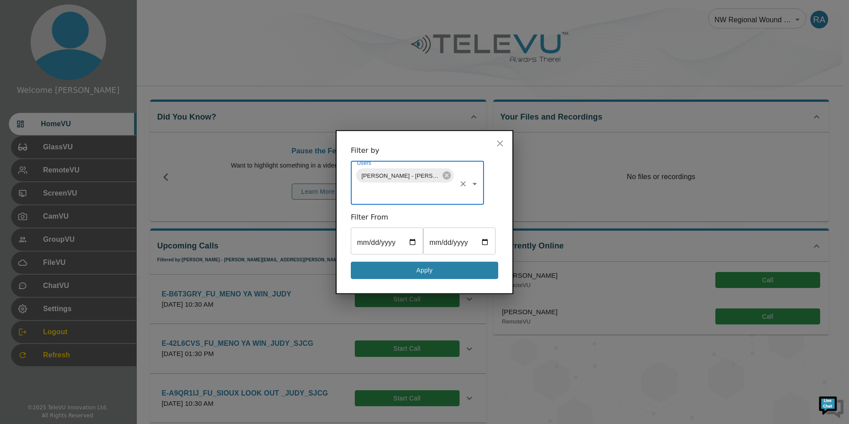
click at [443, 279] on button "Apply" at bounding box center [425, 270] width 148 height 17
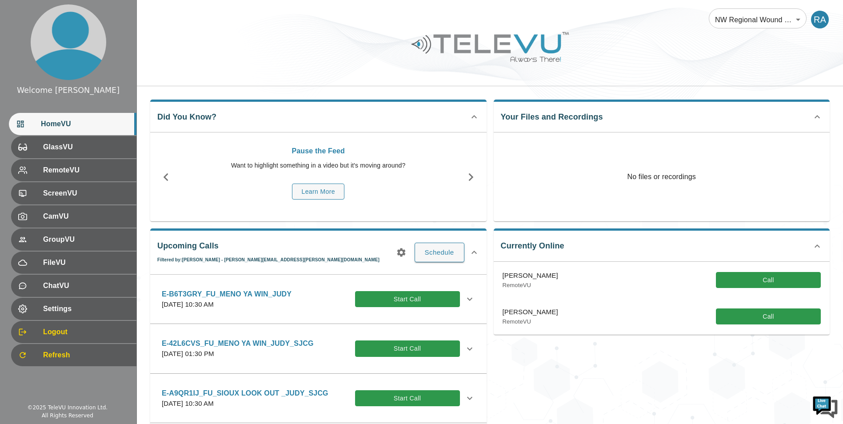
click at [570, 367] on div "Currently Online Priya Ghanta_SJCG RemoteVU Call [PERSON_NAME] RemoteVU Call" at bounding box center [657, 340] width 343 height 238
click at [464, 350] on icon at bounding box center [469, 348] width 11 height 11
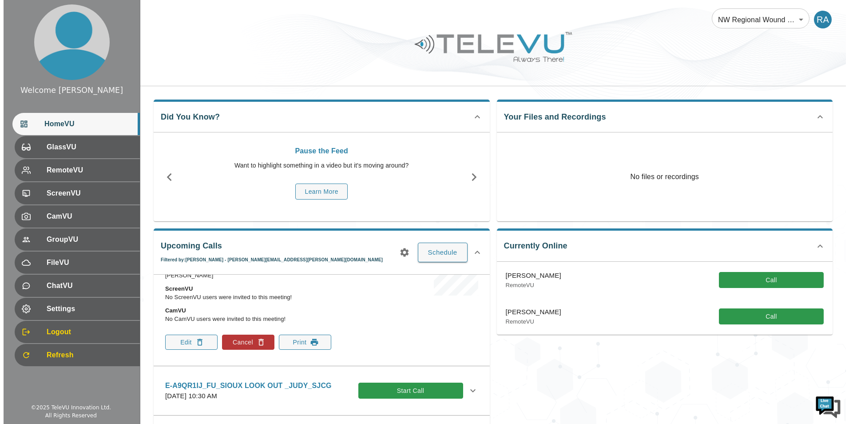
scroll to position [178, 0]
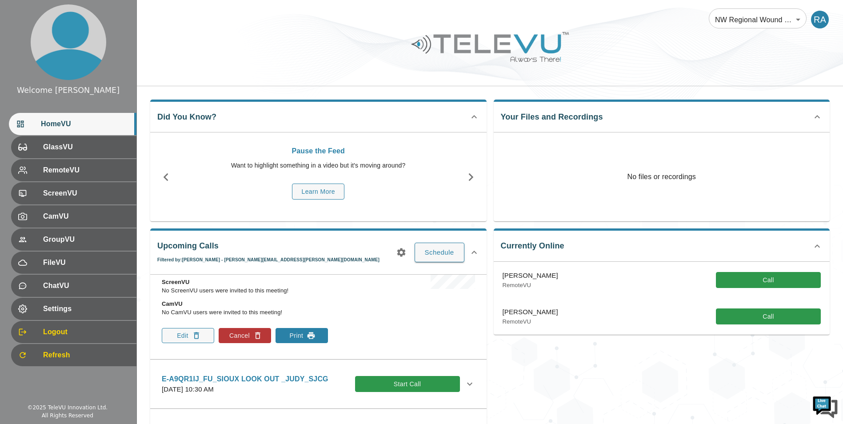
click at [304, 341] on button "Print" at bounding box center [301, 335] width 52 height 15
click at [425, 253] on button "Schedule" at bounding box center [440, 253] width 50 height 20
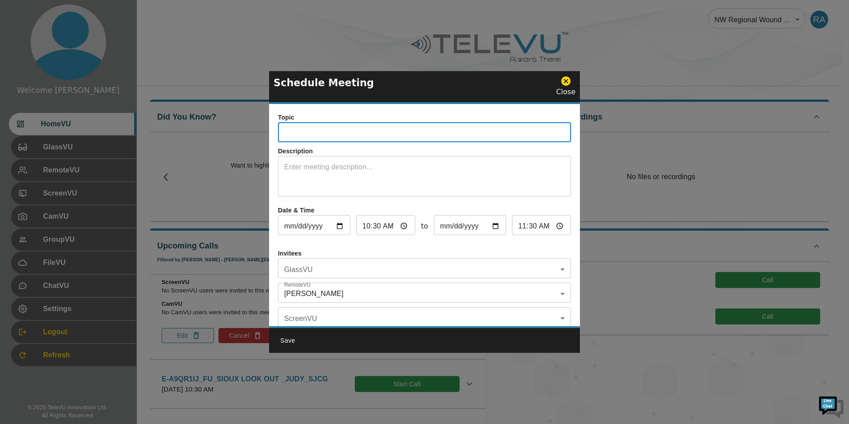
click at [311, 132] on input "text" at bounding box center [424, 133] width 293 height 18
paste input "E-HDC579S"
type input "E-HDC579S_FU_JUDY_JUDY_SJCG"
click at [330, 165] on textarea at bounding box center [424, 177] width 281 height 31
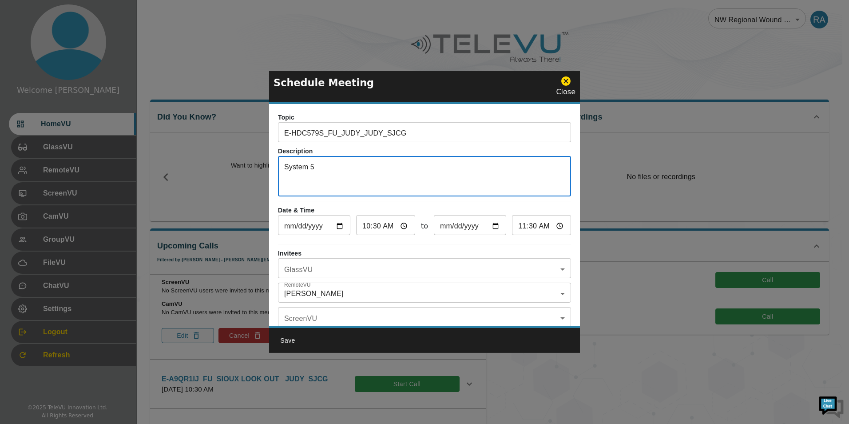
type textarea "System 5"
click at [342, 222] on input "[DATE]" at bounding box center [314, 226] width 72 height 18
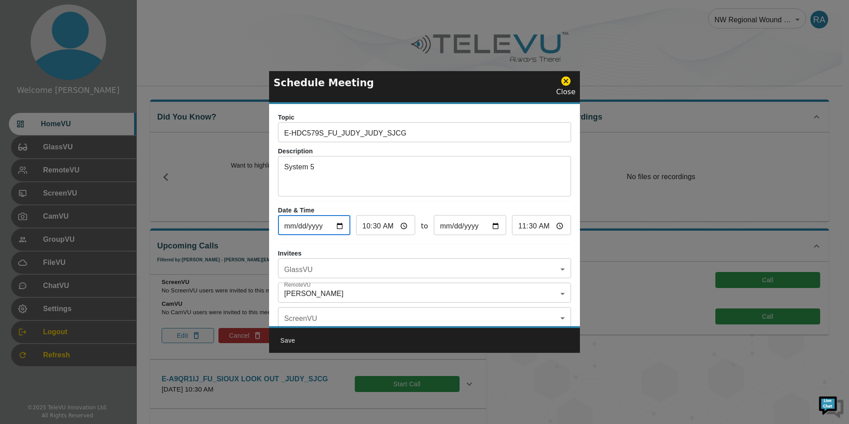
type input "[DATE]"
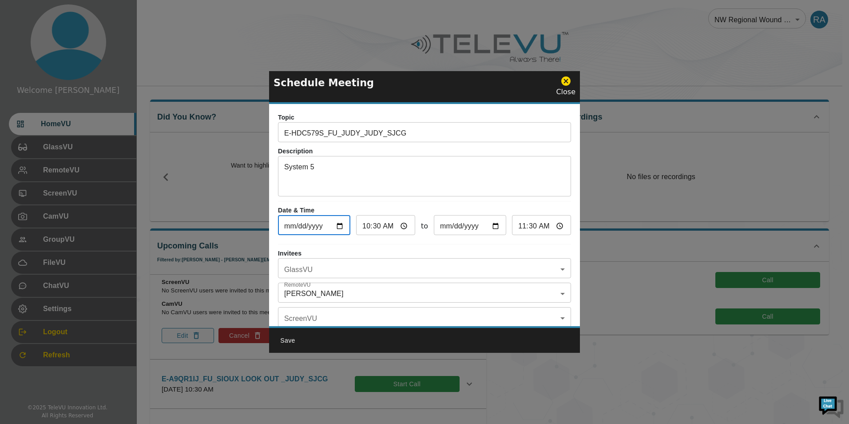
click at [367, 225] on input "10:30" at bounding box center [385, 226] width 59 height 18
type input "01:30"
type input "02:30"
type input "13:30"
type input "14:30"
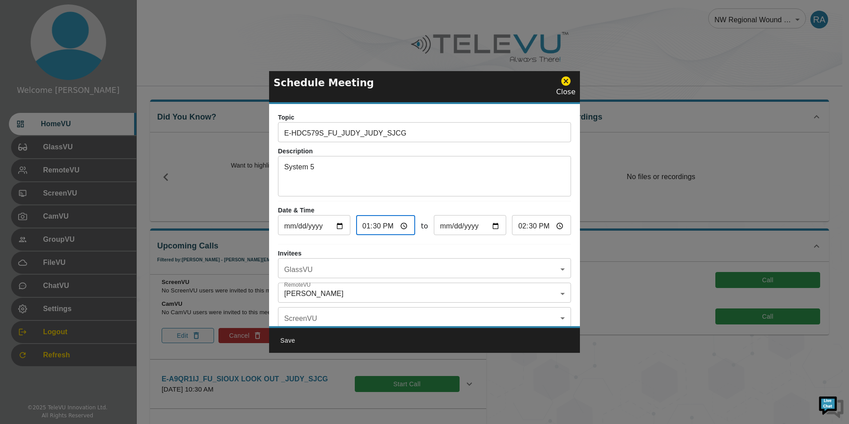
type input "13:03"
type input "14:03"
type input "13:30"
click at [526, 225] on input "14:30" at bounding box center [541, 226] width 59 height 18
type input "14:00"
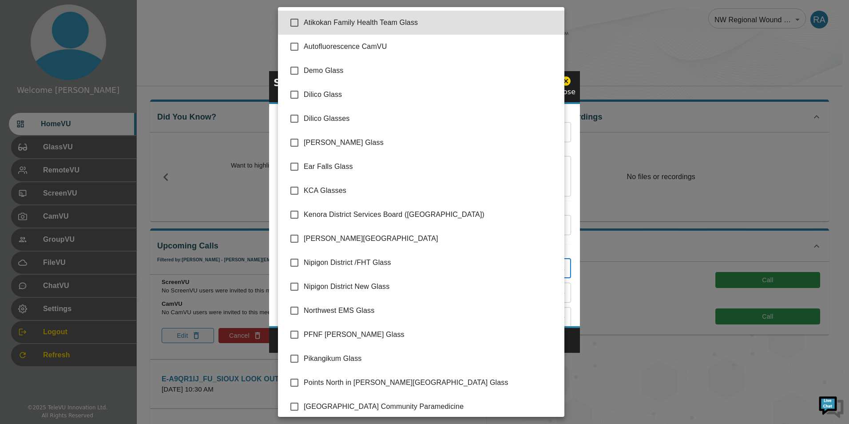
click at [330, 266] on body "Welcome [PERSON_NAME] HomeVU GlassVU RemoteVU ScreenVU CamVU GroupVU FileVU Cha…" at bounding box center [424, 291] width 849 height 583
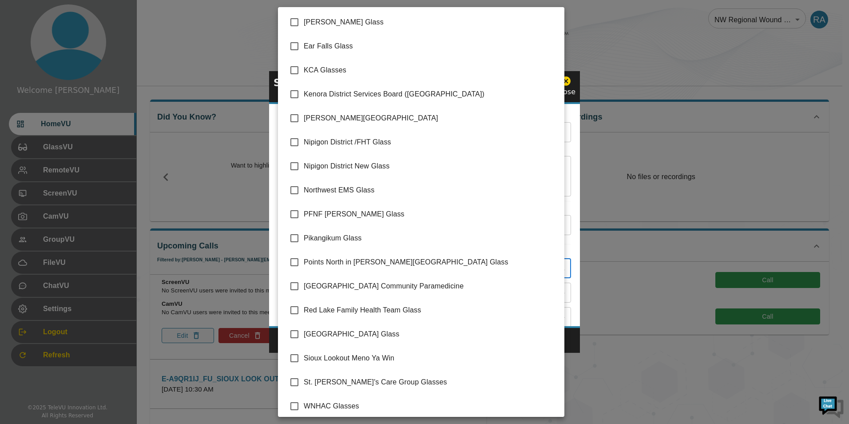
scroll to position [125, 0]
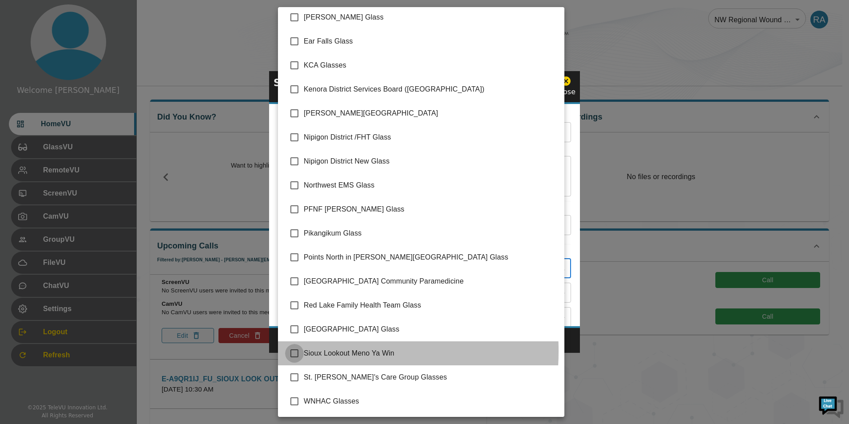
click at [299, 351] on input "checkbox" at bounding box center [294, 353] width 19 height 19
checkbox input "true"
type input "Sioux Lookout Meno Ya Win"
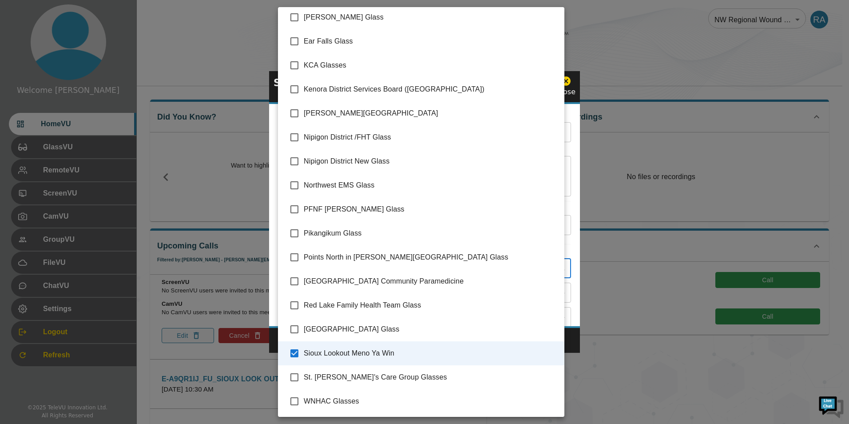
click at [570, 345] on div at bounding box center [424, 212] width 849 height 424
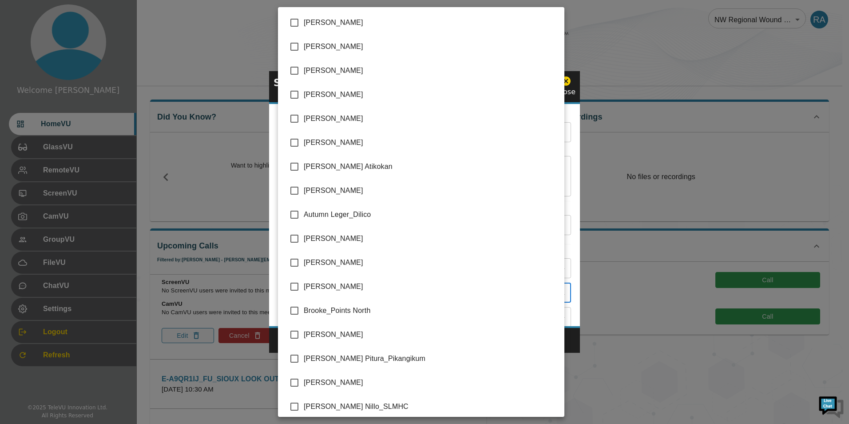
click at [325, 290] on body "Welcome [PERSON_NAME] HomeVU GlassVU RemoteVU ScreenVU CamVU GroupVU FileVU Cha…" at bounding box center [424, 291] width 849 height 583
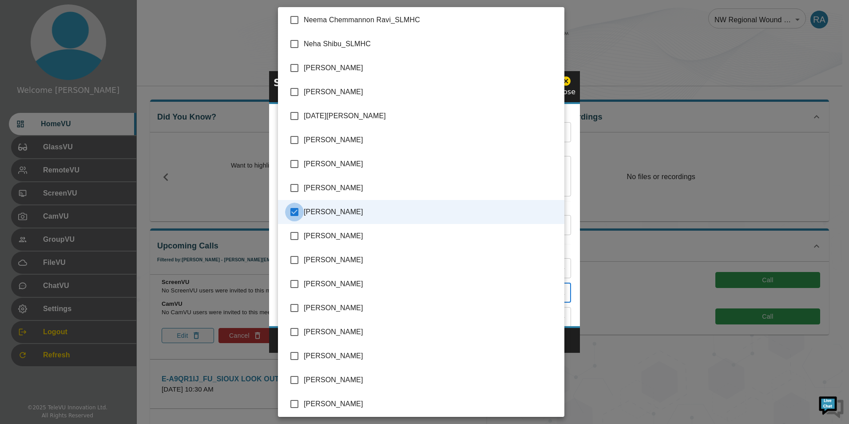
click at [293, 211] on input "checkbox" at bounding box center [294, 212] width 19 height 19
checkbox input "false"
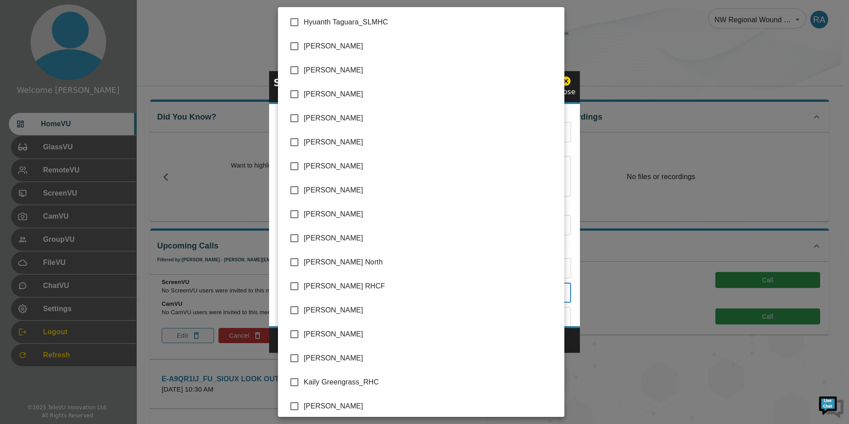
scroll to position [889, 0]
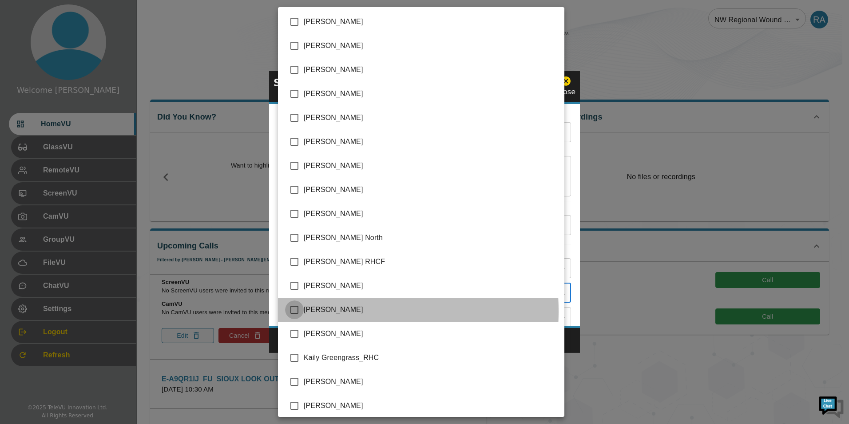
click at [297, 311] on input "checkbox" at bounding box center [294, 309] width 19 height 19
checkbox input "true"
type input "[PERSON_NAME]"
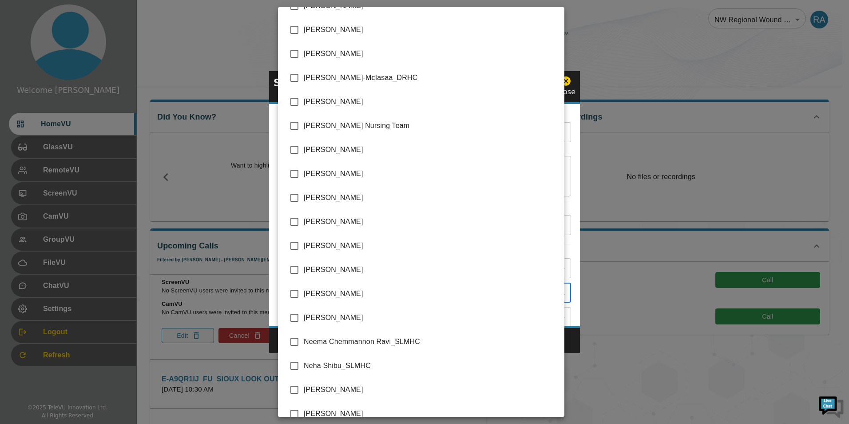
scroll to position [1555, 0]
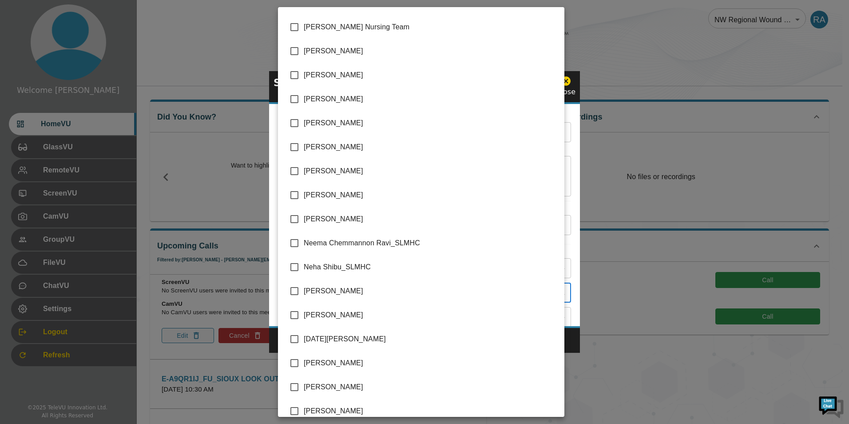
click at [297, 314] on input "checkbox" at bounding box center [294, 315] width 19 height 19
checkbox input "true"
type input "[PERSON_NAME],[PERSON_NAME]"
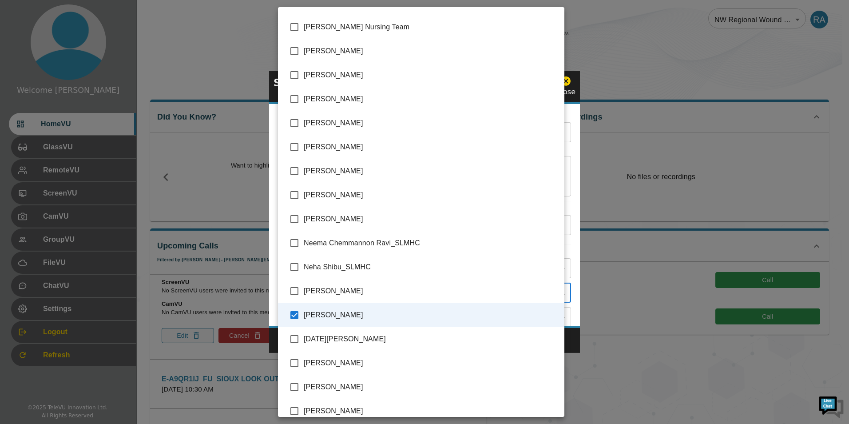
click at [568, 343] on div at bounding box center [424, 212] width 849 height 424
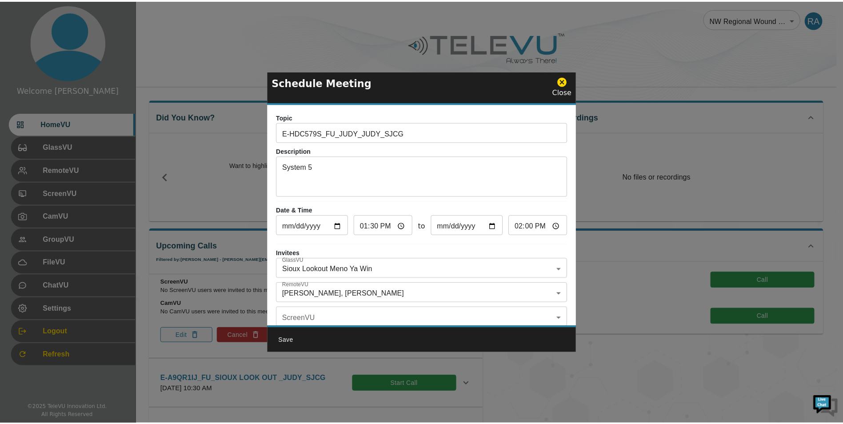
scroll to position [52, 0]
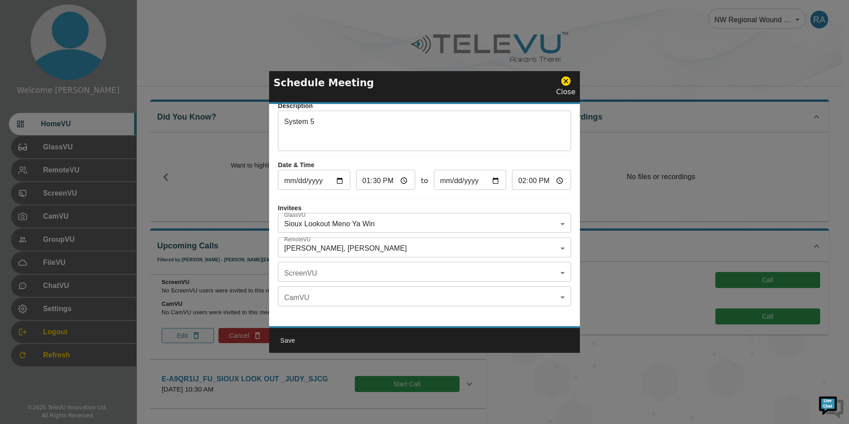
click at [287, 338] on button "Save" at bounding box center [288, 340] width 28 height 16
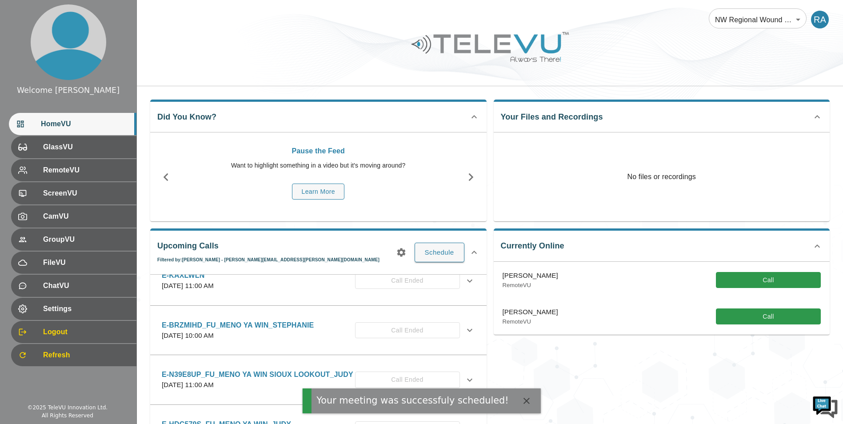
click at [404, 249] on icon "button" at bounding box center [401, 252] width 11 height 11
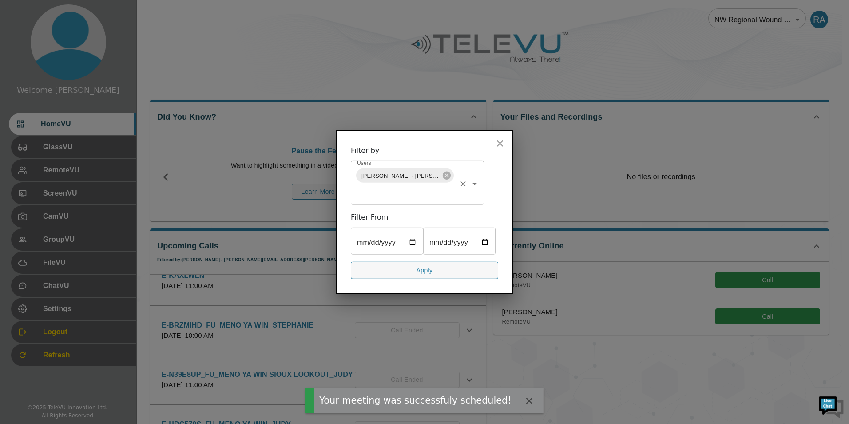
click at [444, 171] on icon at bounding box center [447, 176] width 10 height 10
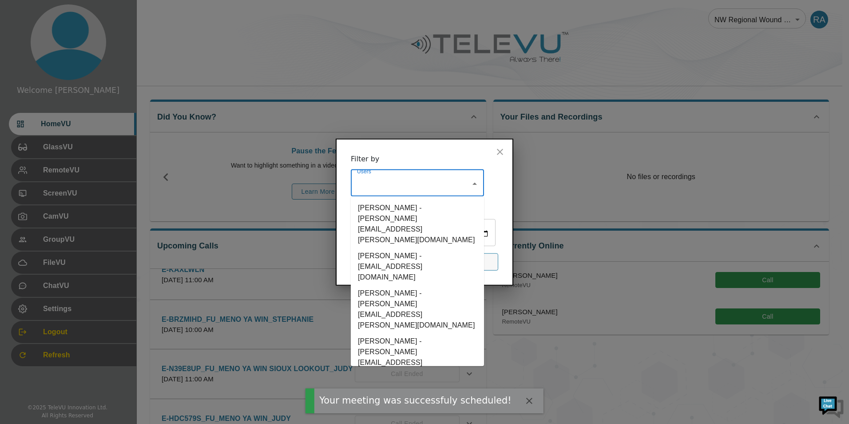
click at [433, 175] on input "Users" at bounding box center [411, 183] width 112 height 17
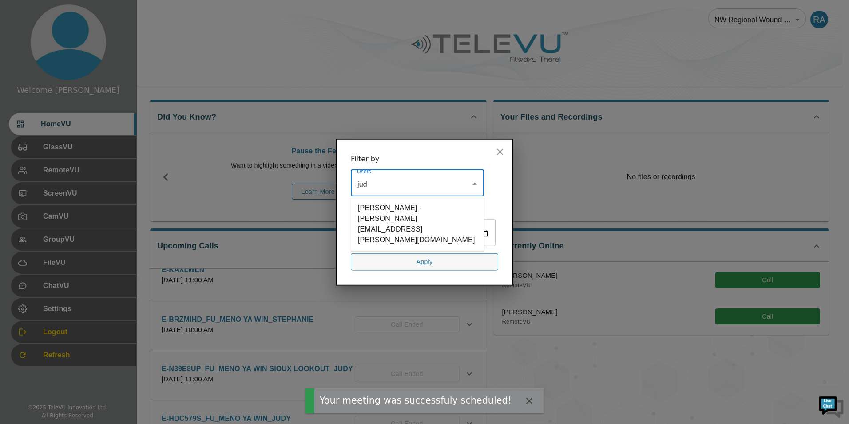
type input "[PERSON_NAME]"
click at [426, 200] on li "[PERSON_NAME] - [PERSON_NAME][EMAIL_ADDRESS][PERSON_NAME][DOMAIN_NAME]" at bounding box center [417, 224] width 133 height 48
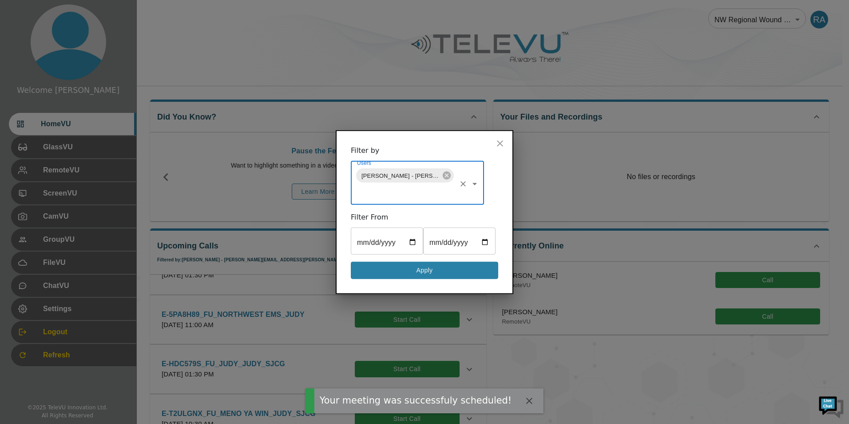
click at [459, 275] on button "Apply" at bounding box center [425, 270] width 148 height 17
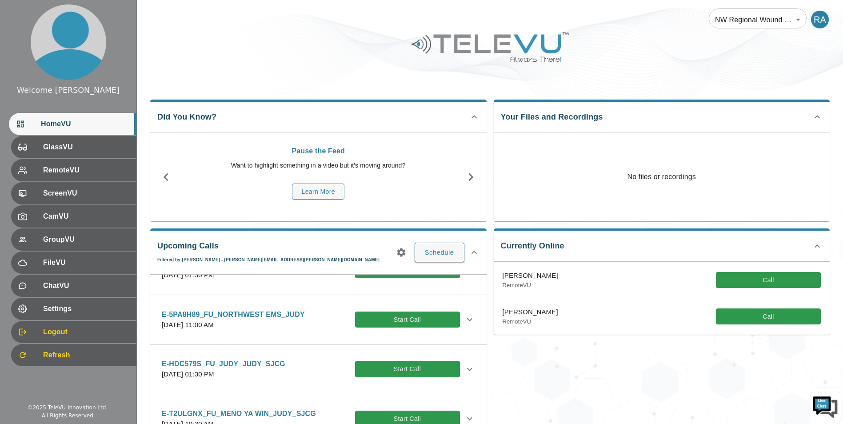
drag, startPoint x: 559, startPoint y: 391, endPoint x: 549, endPoint y: 385, distance: 11.4
click at [559, 391] on div "Currently Online Priya Ghanta_SJCG RemoteVU Call [PERSON_NAME] RemoteVU Call" at bounding box center [657, 340] width 343 height 238
click at [464, 367] on icon at bounding box center [469, 369] width 11 height 11
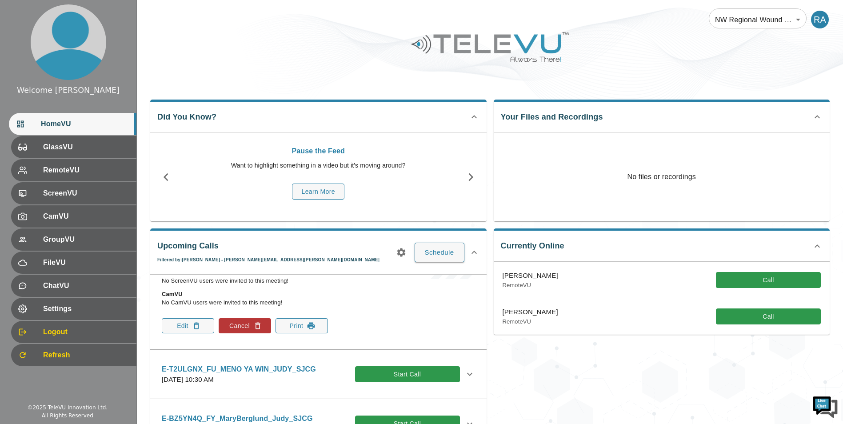
scroll to position [400, 0]
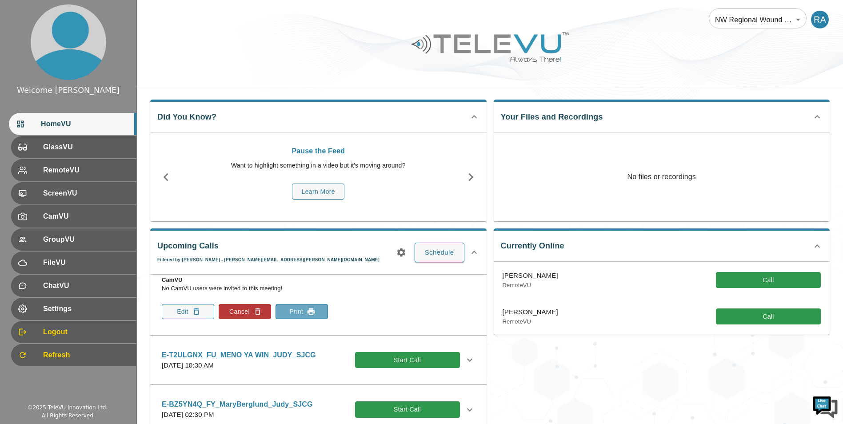
click at [302, 316] on button "Print" at bounding box center [301, 311] width 52 height 15
click at [624, 70] on div at bounding box center [490, 53] width 706 height 50
